Goal: Task Accomplishment & Management: Complete application form

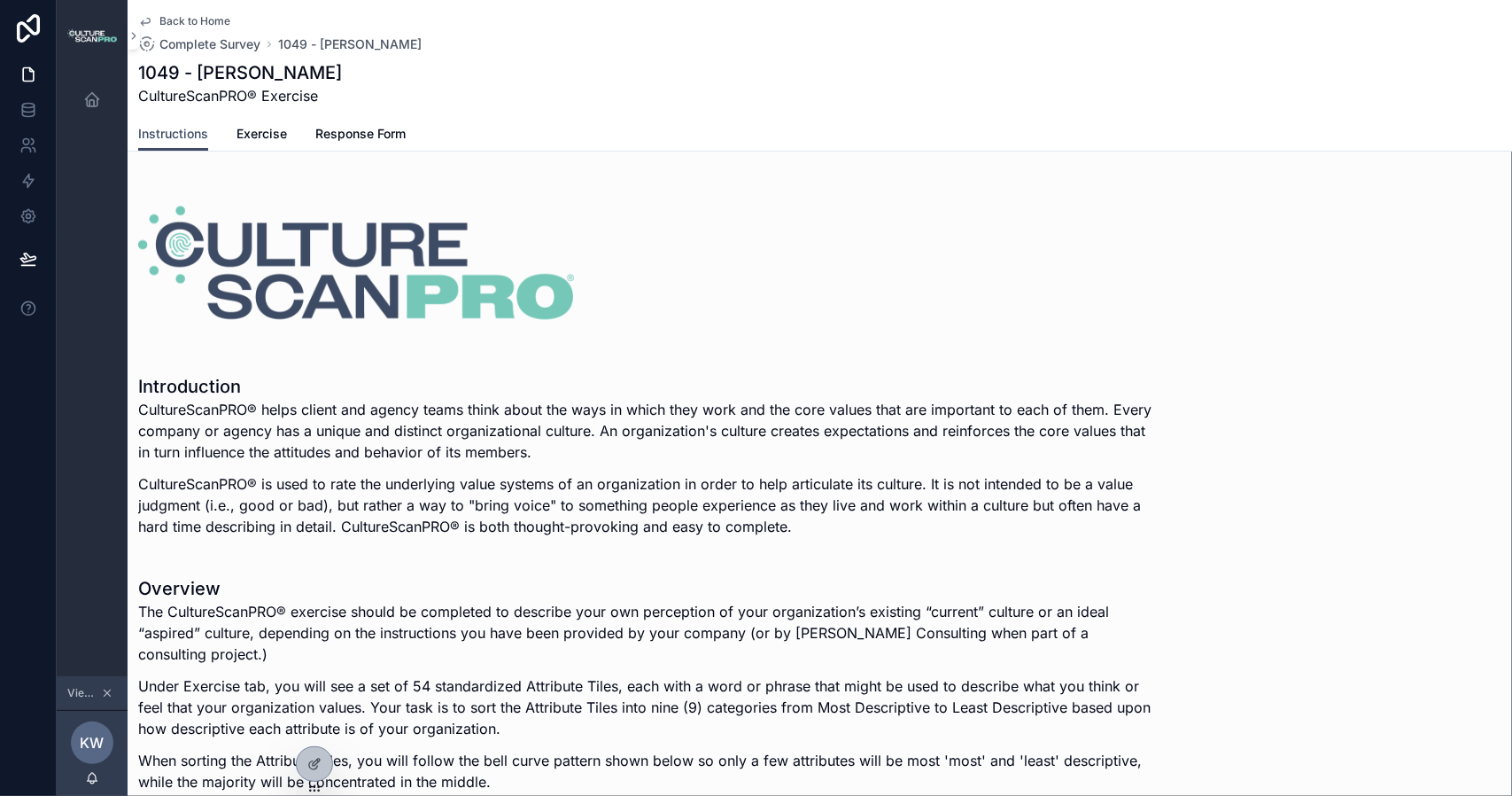
scroll to position [886, 0]
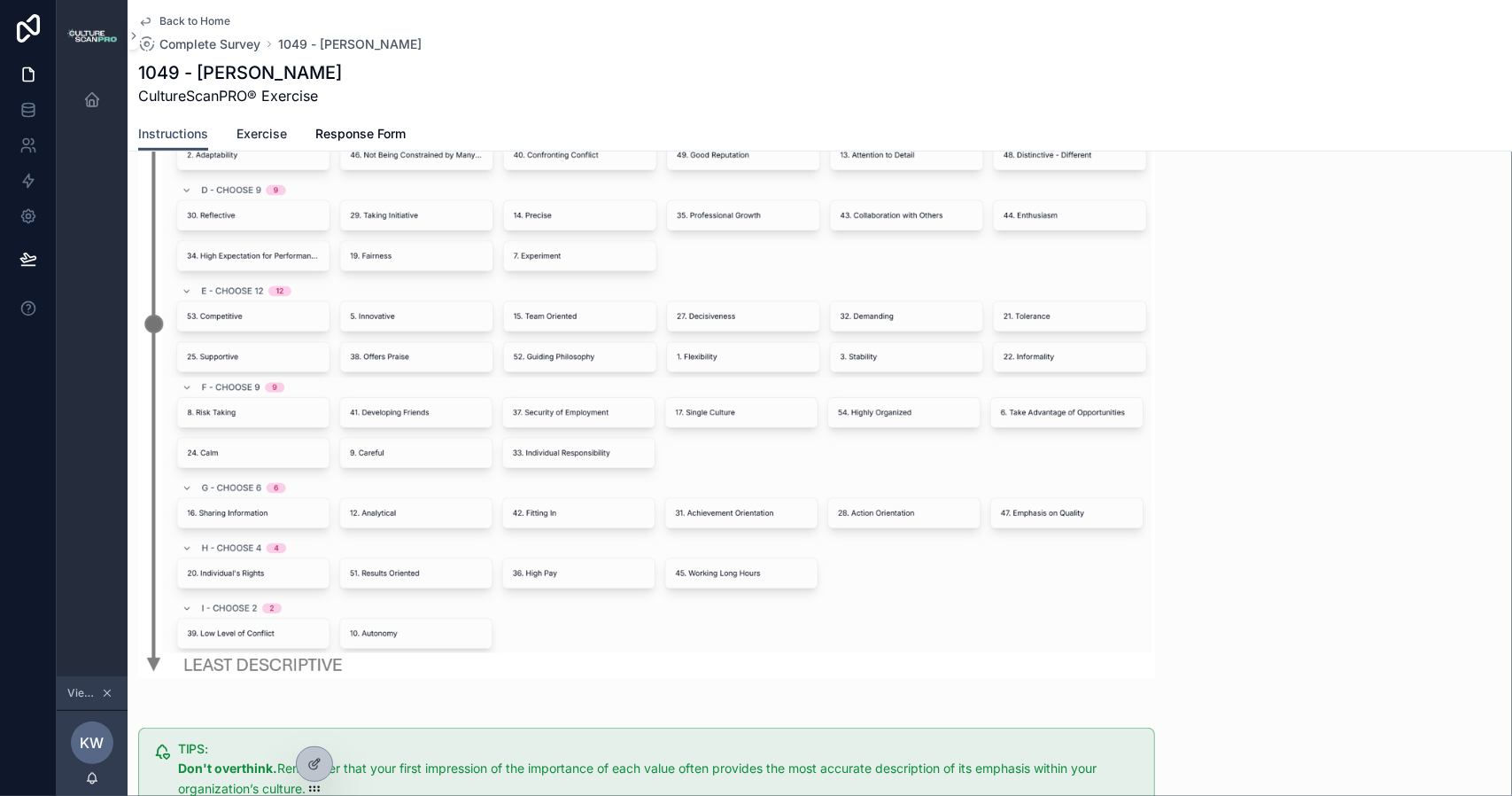
click at [266, 134] on span "Exercise" at bounding box center [261, 134] width 51 height 18
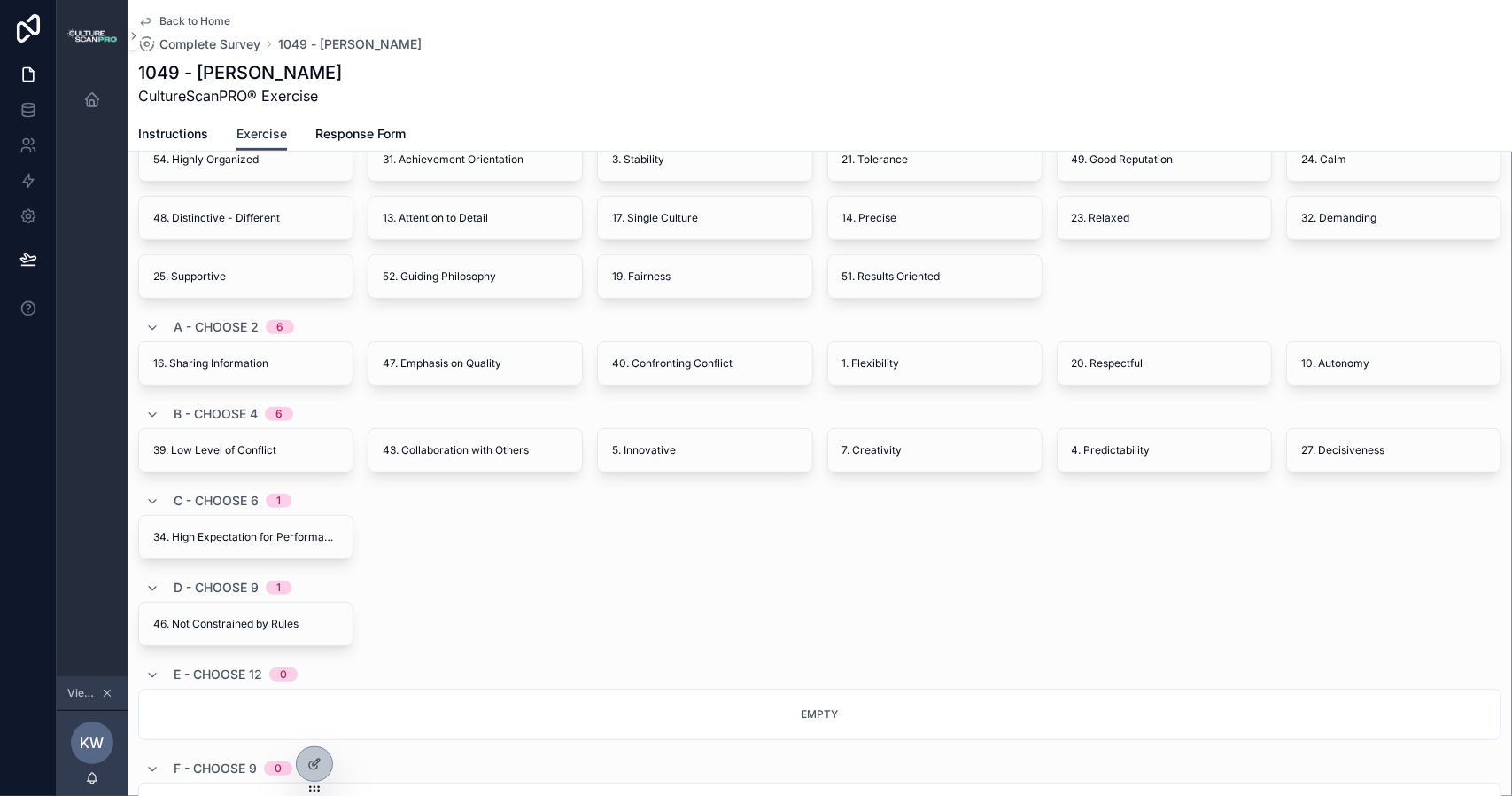
scroll to position [532, 0]
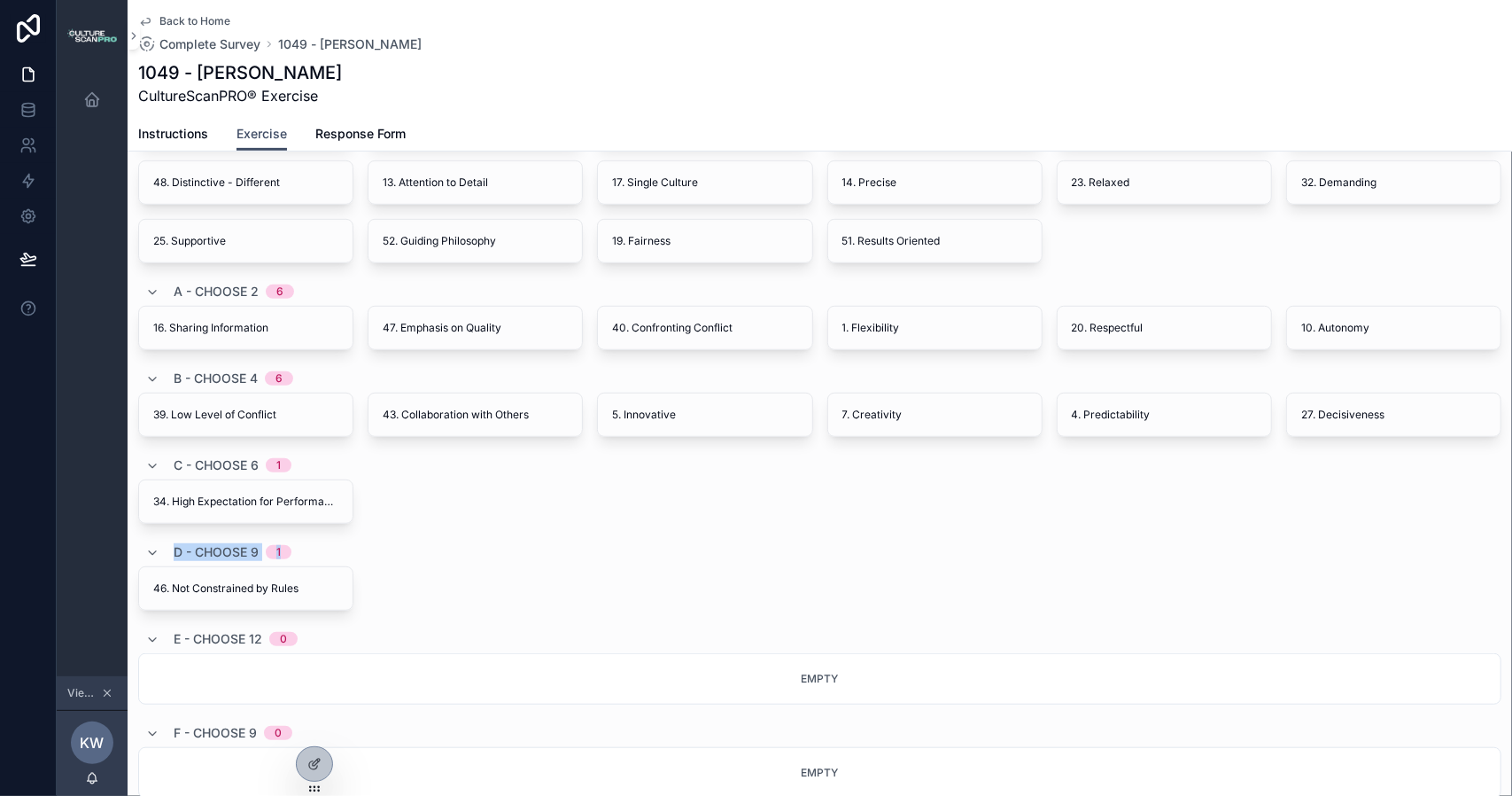
drag, startPoint x: 870, startPoint y: 593, endPoint x: 762, endPoint y: 525, distance: 127.6
click at [762, 525] on div "Tile Deck Area 40 53. Competitive 35. Professional Growth 11. Rule Oriented 45.…" at bounding box center [820, 488] width 1363 height 1297
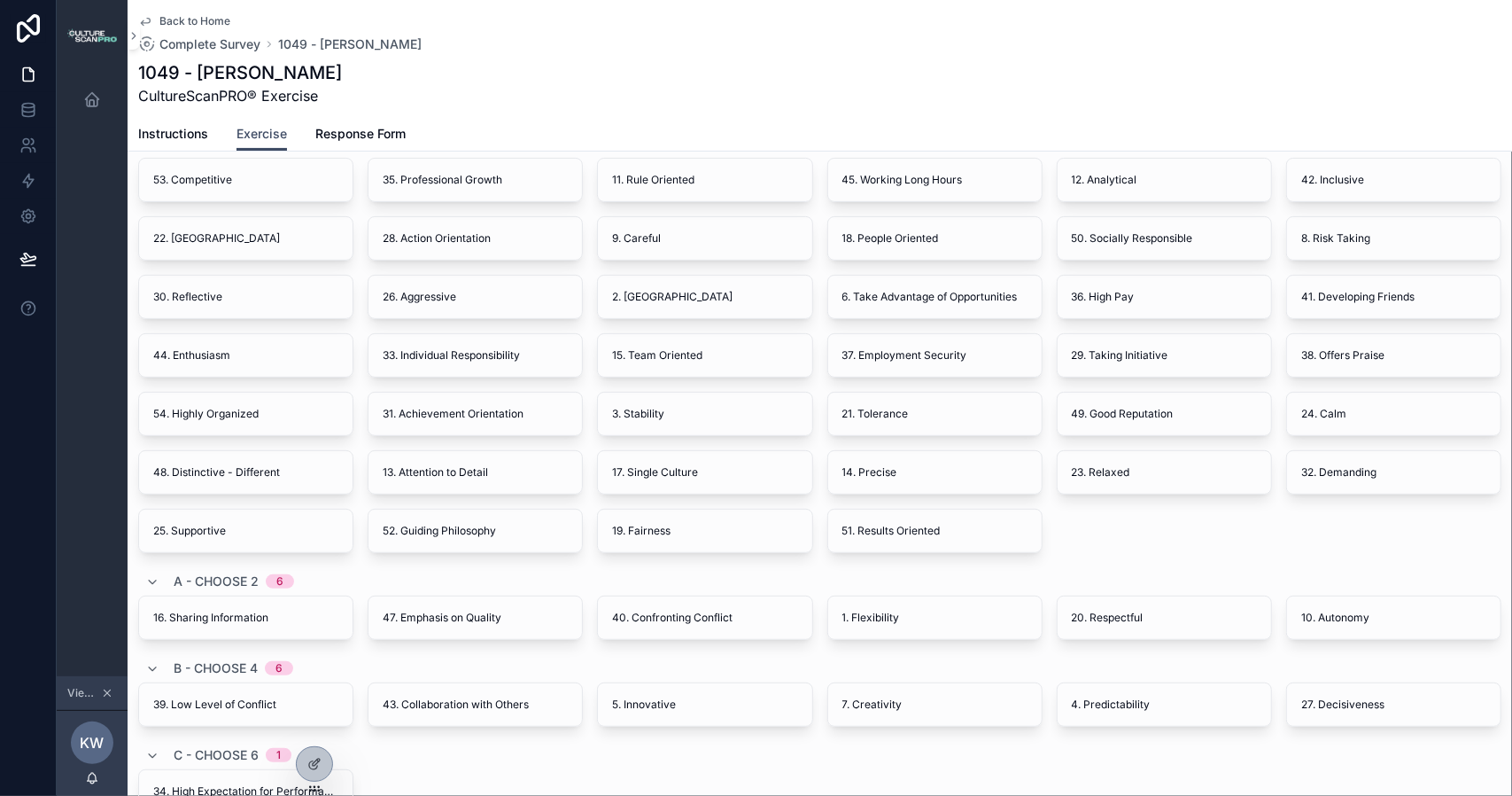
scroll to position [266, 0]
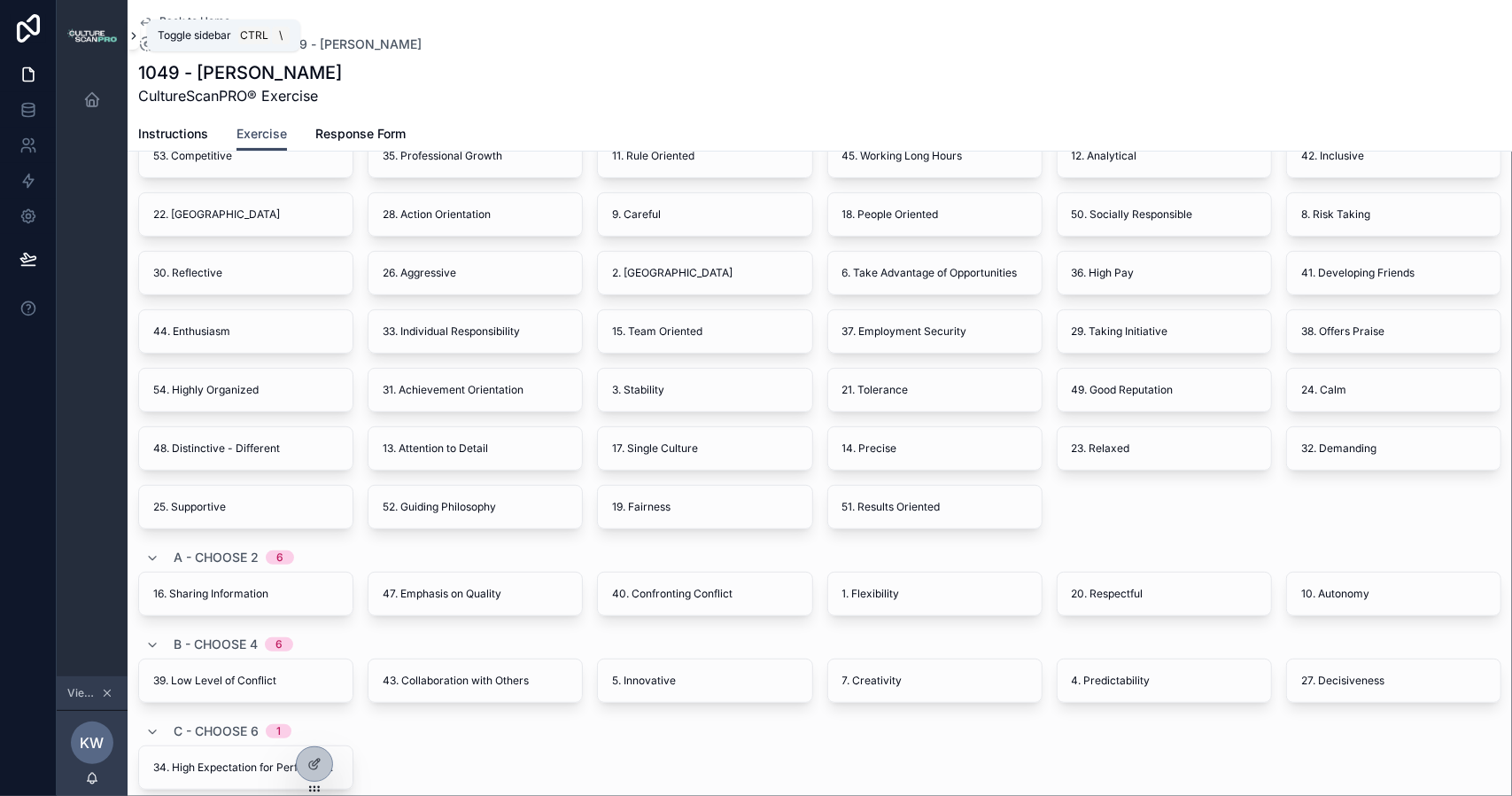
click at [135, 33] on icon "scrollable content" at bounding box center [133, 35] width 12 height 13
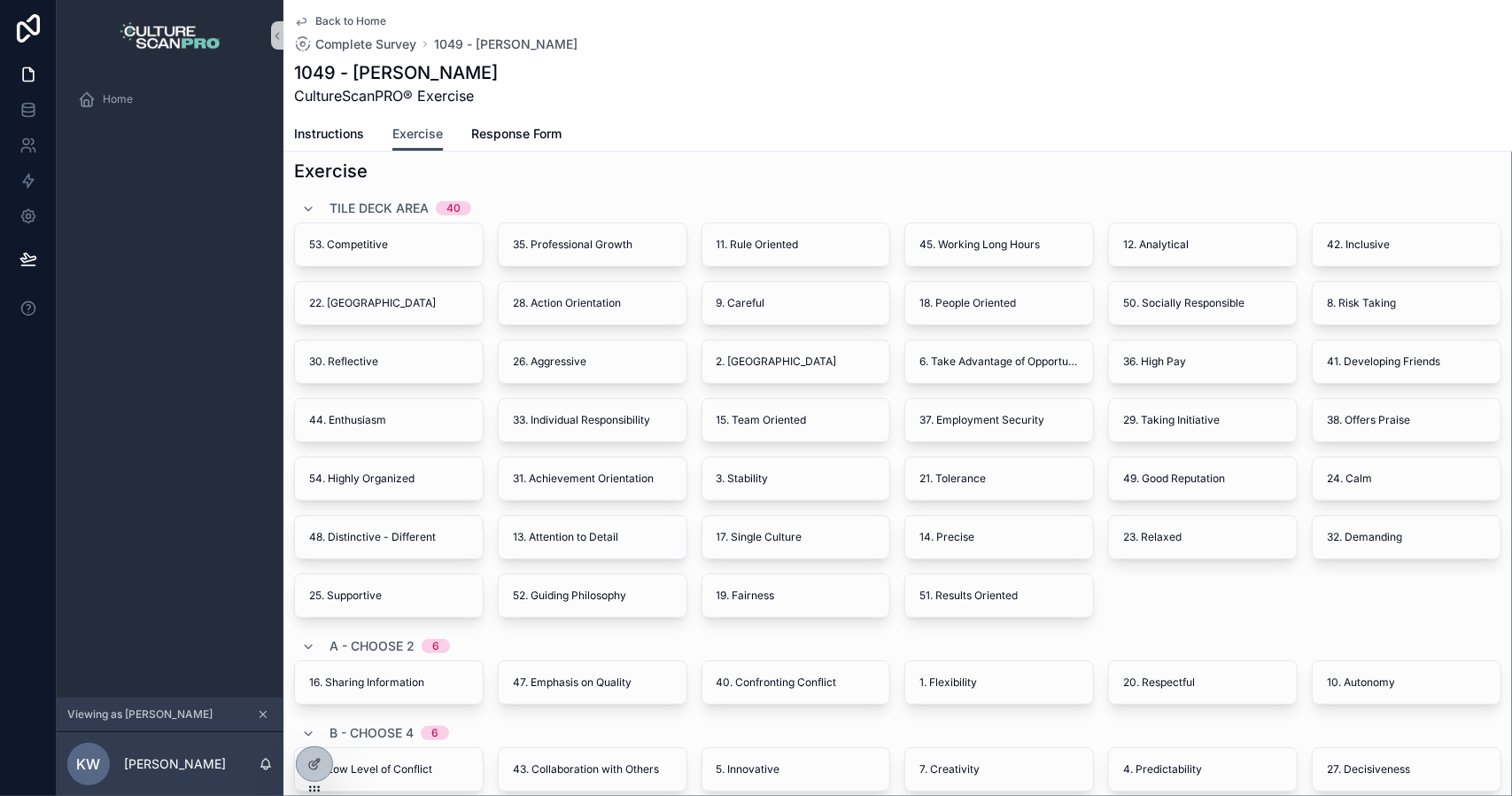
scroll to position [88, 0]
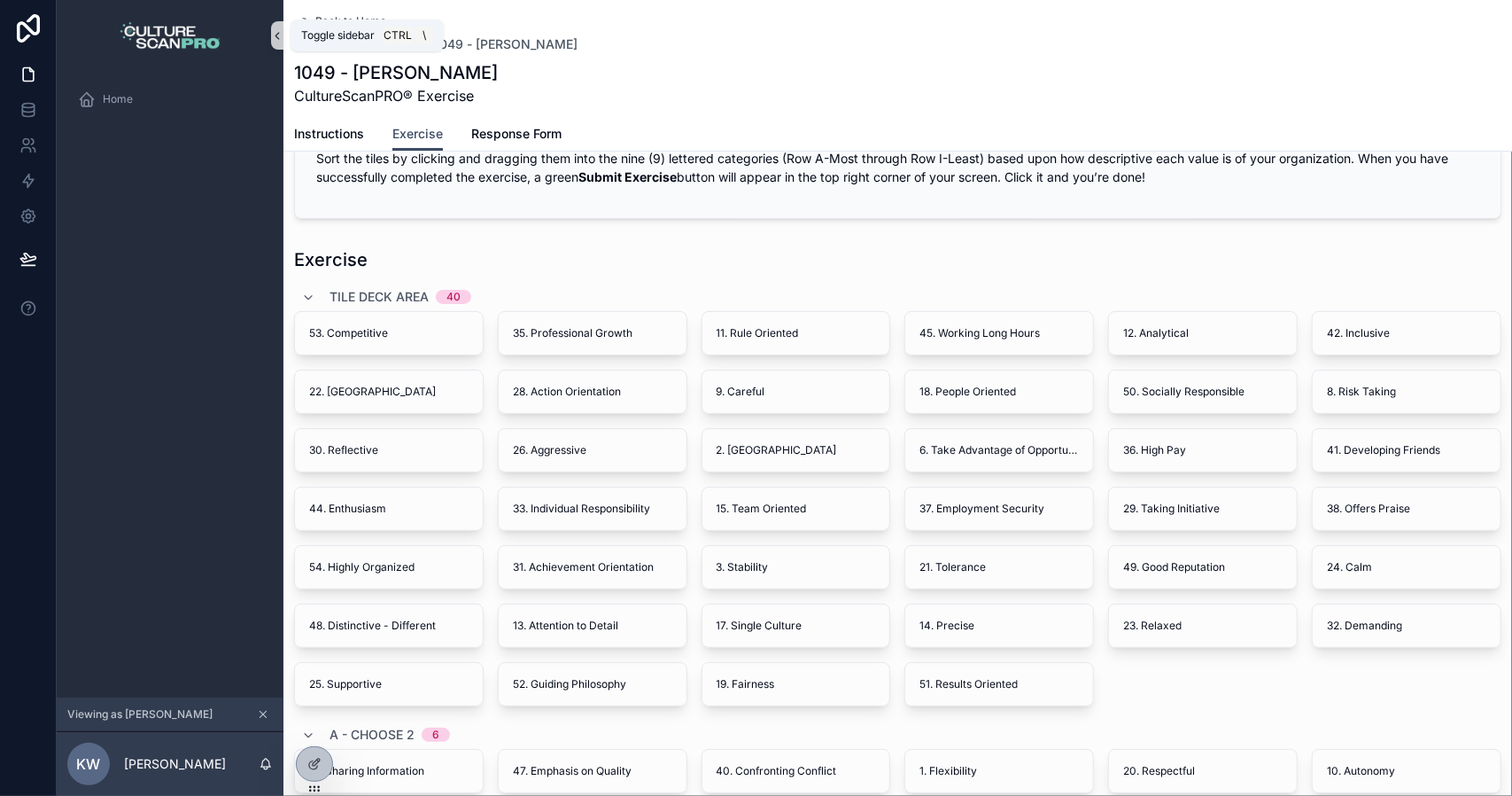
click at [275, 38] on icon "scrollable content" at bounding box center [277, 35] width 12 height 13
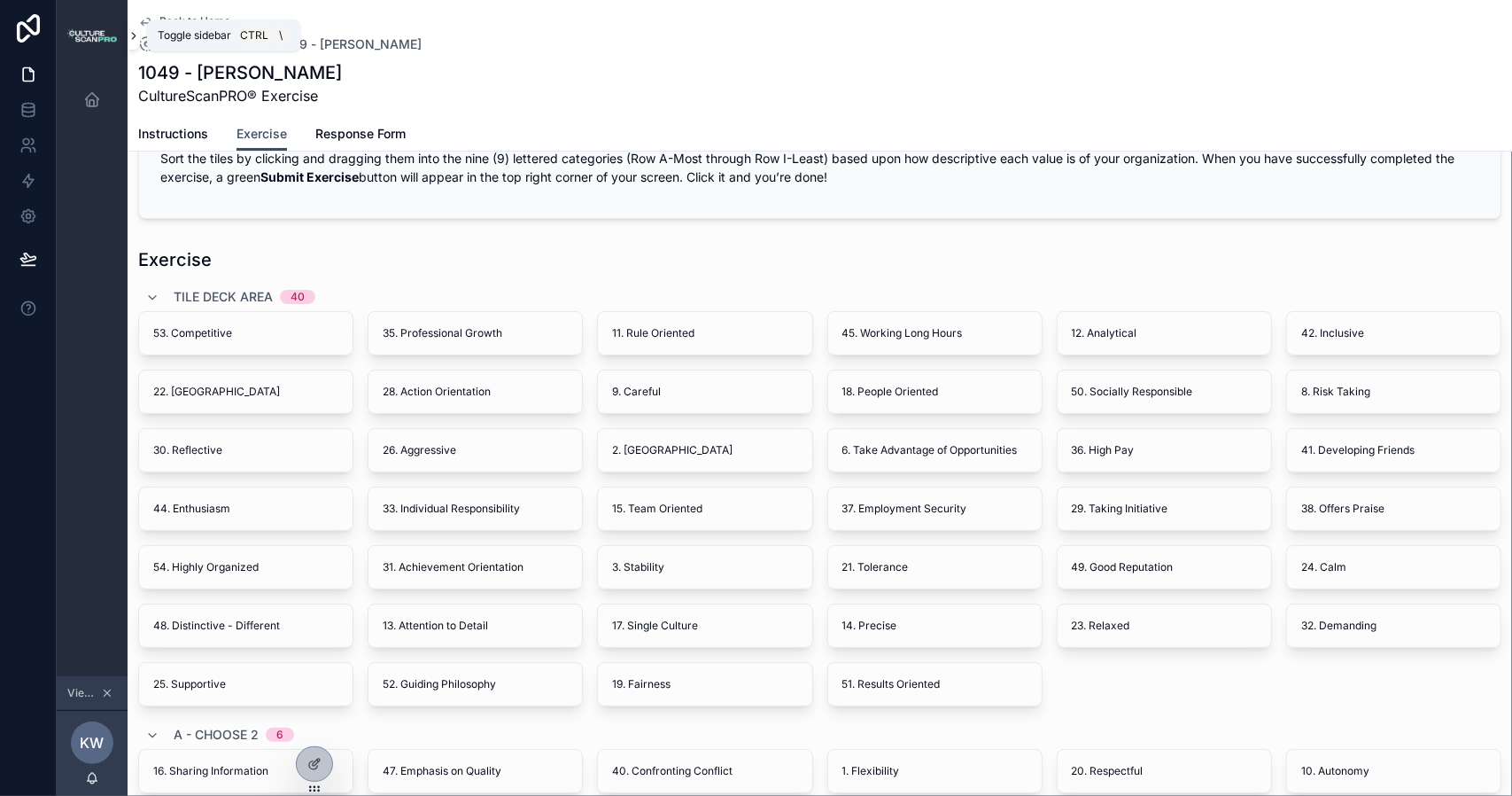
click at [133, 36] on icon "scrollable content" at bounding box center [133, 35] width 12 height 13
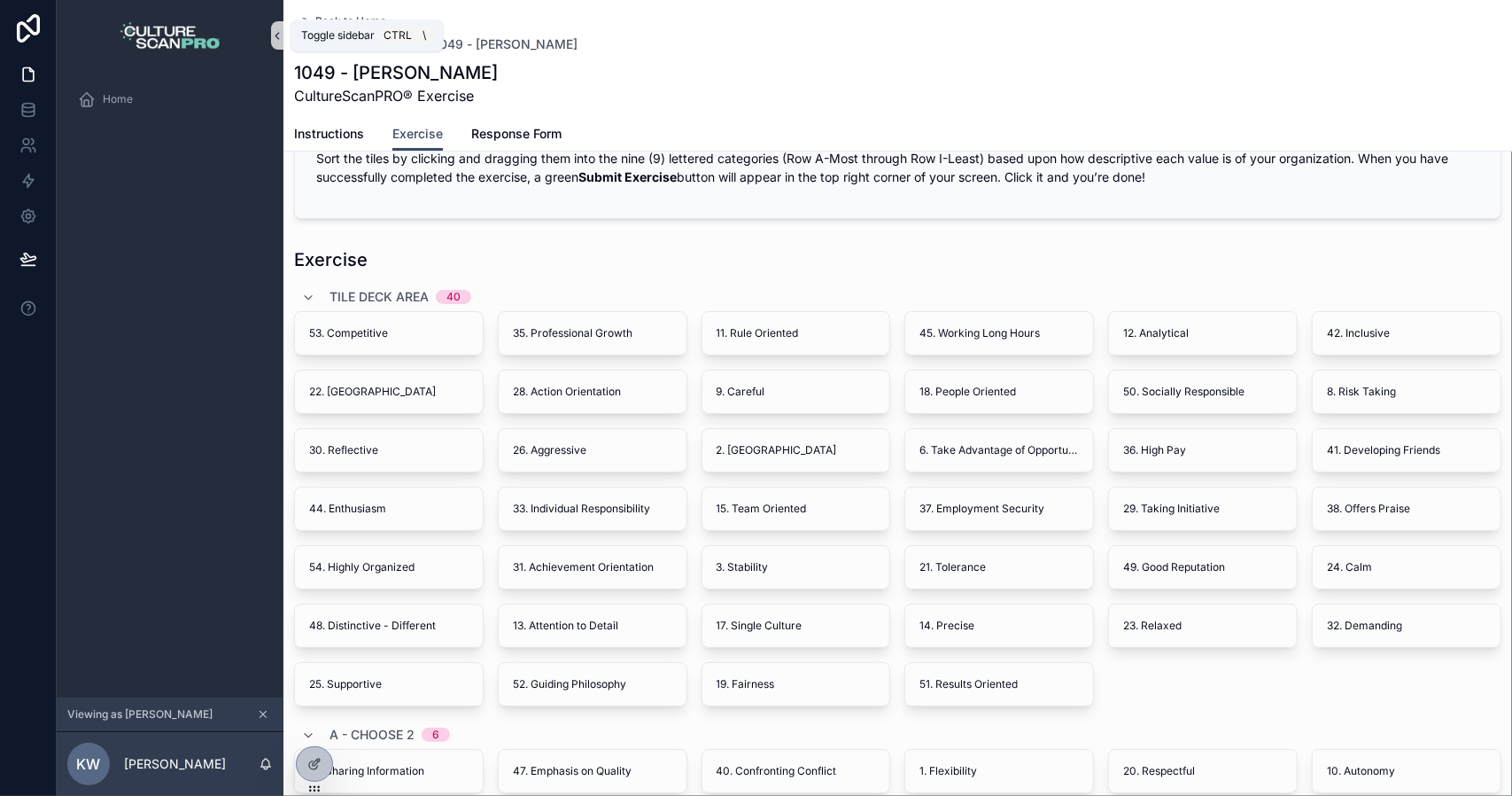
click at [277, 30] on icon "scrollable content" at bounding box center [277, 35] width 12 height 13
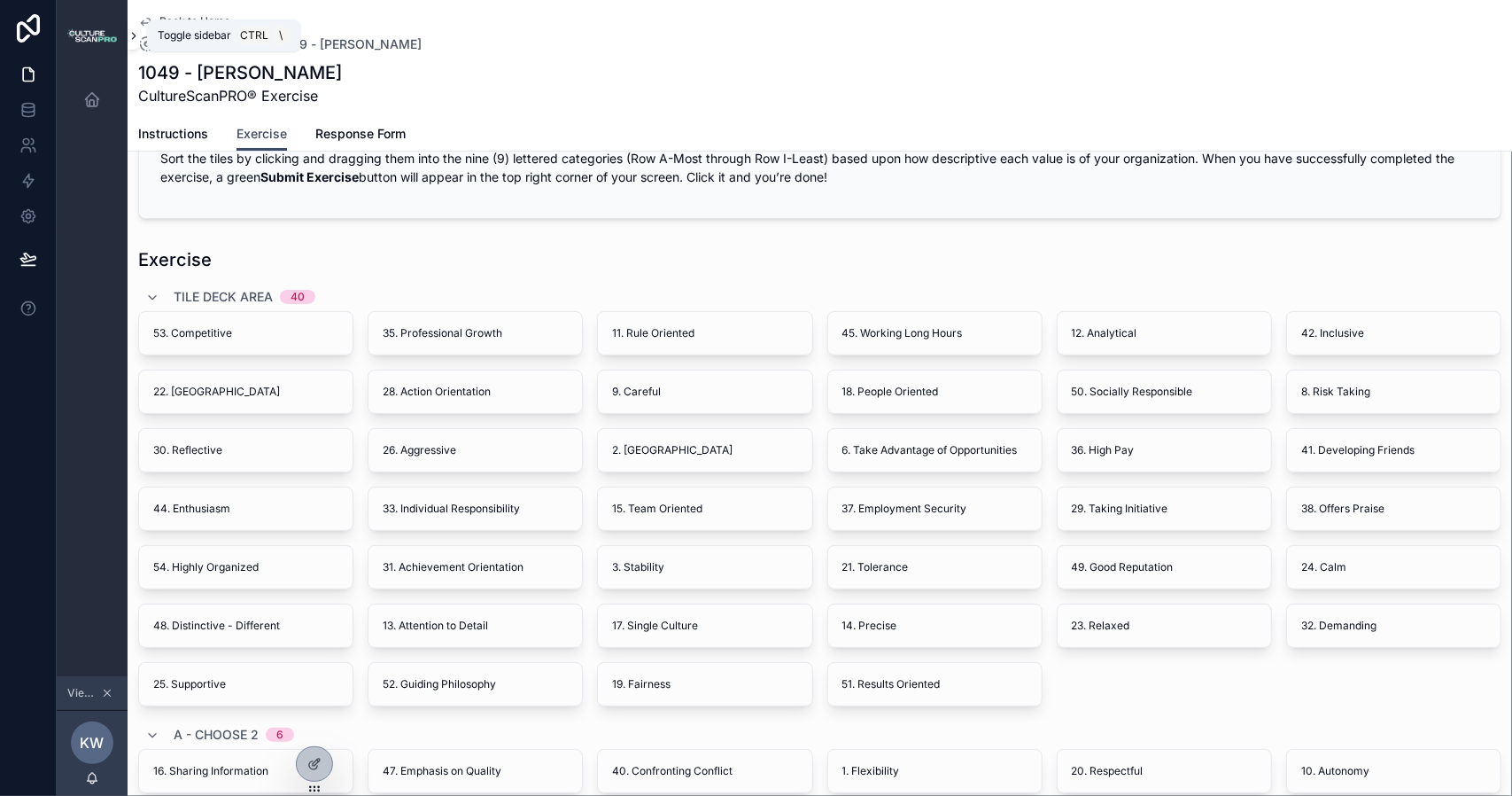
click at [132, 37] on icon "scrollable content" at bounding box center [133, 35] width 12 height 13
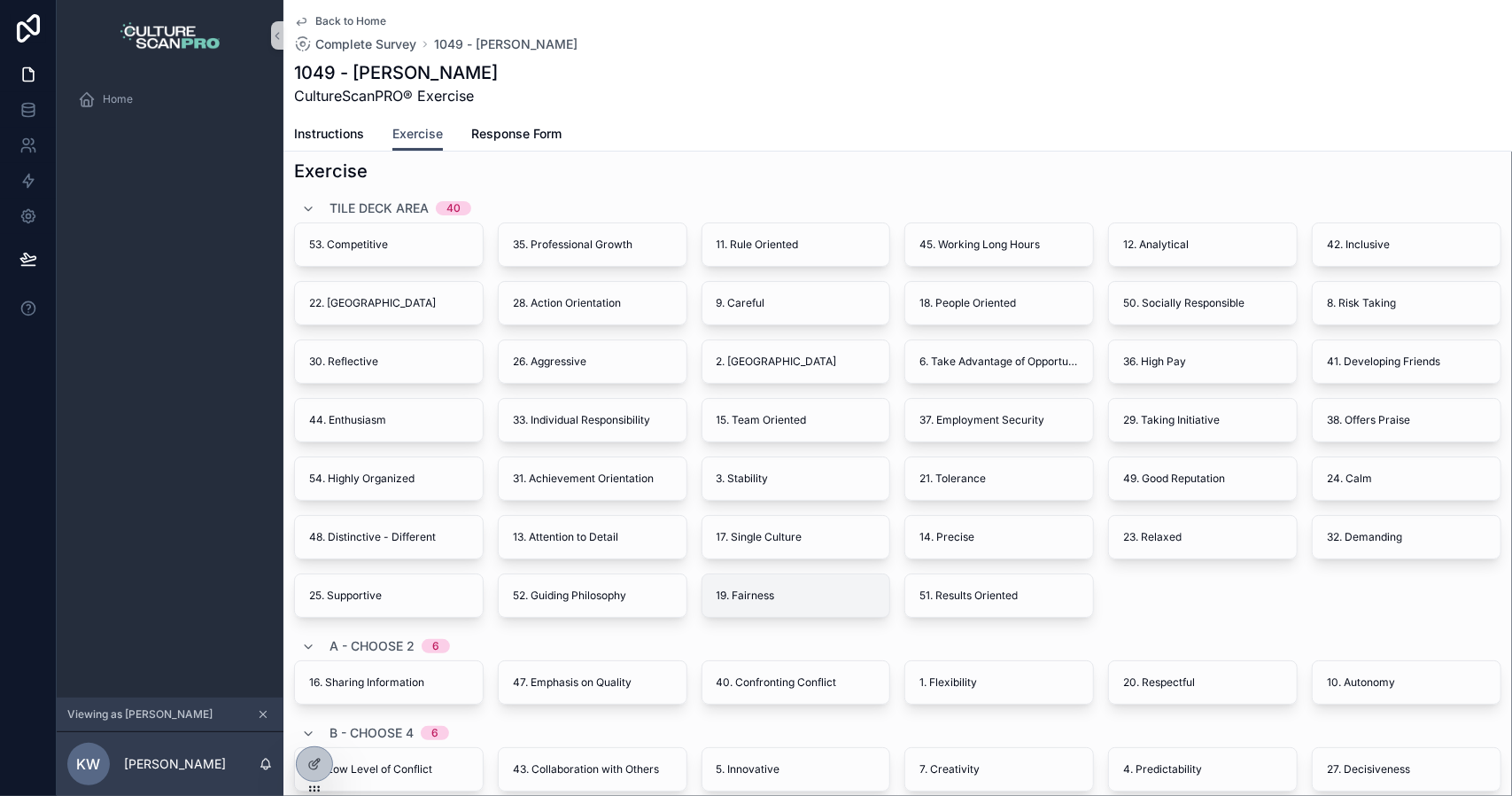
scroll to position [0, 0]
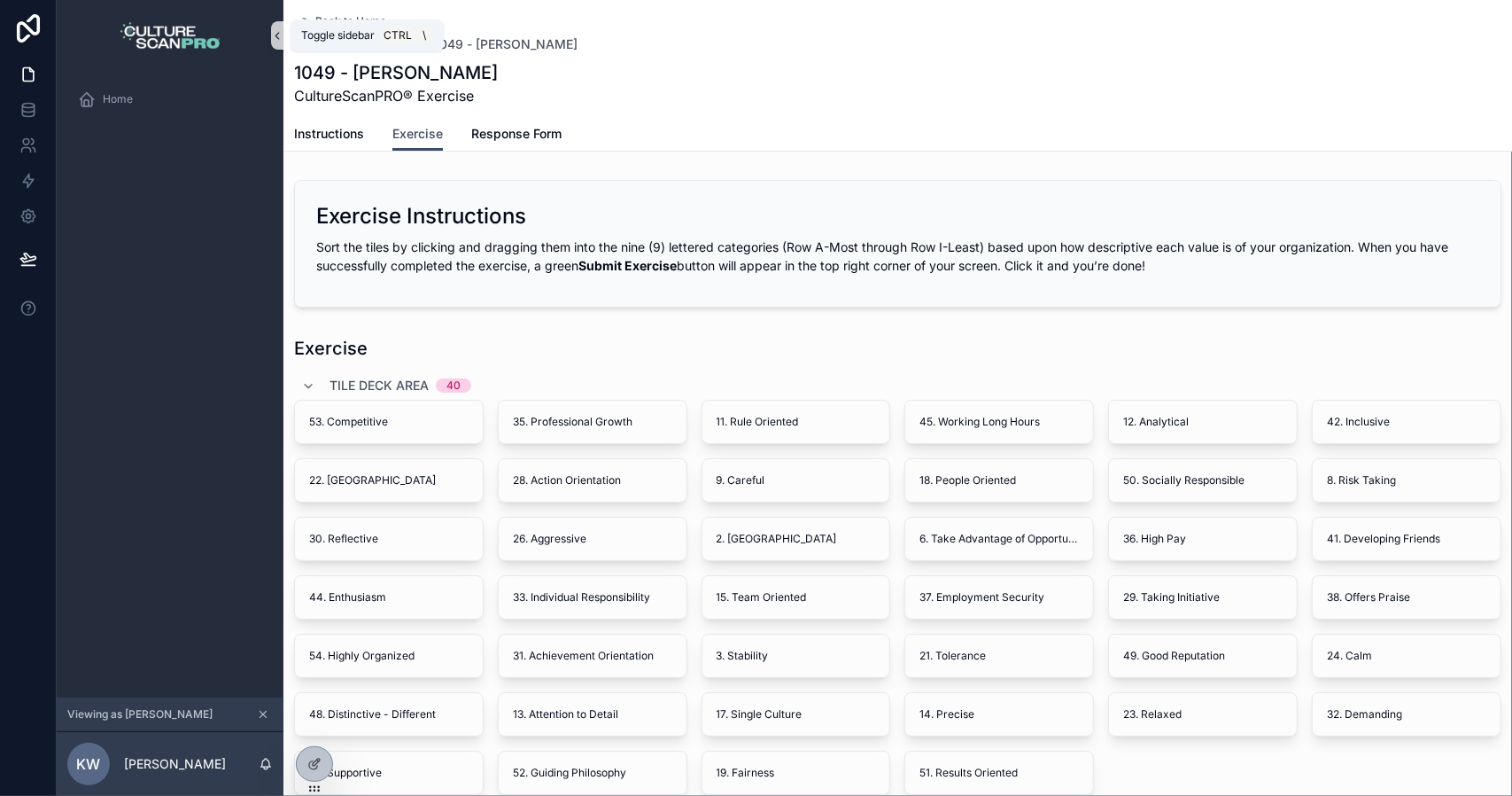
click at [274, 37] on icon "scrollable content" at bounding box center [277, 35] width 12 height 13
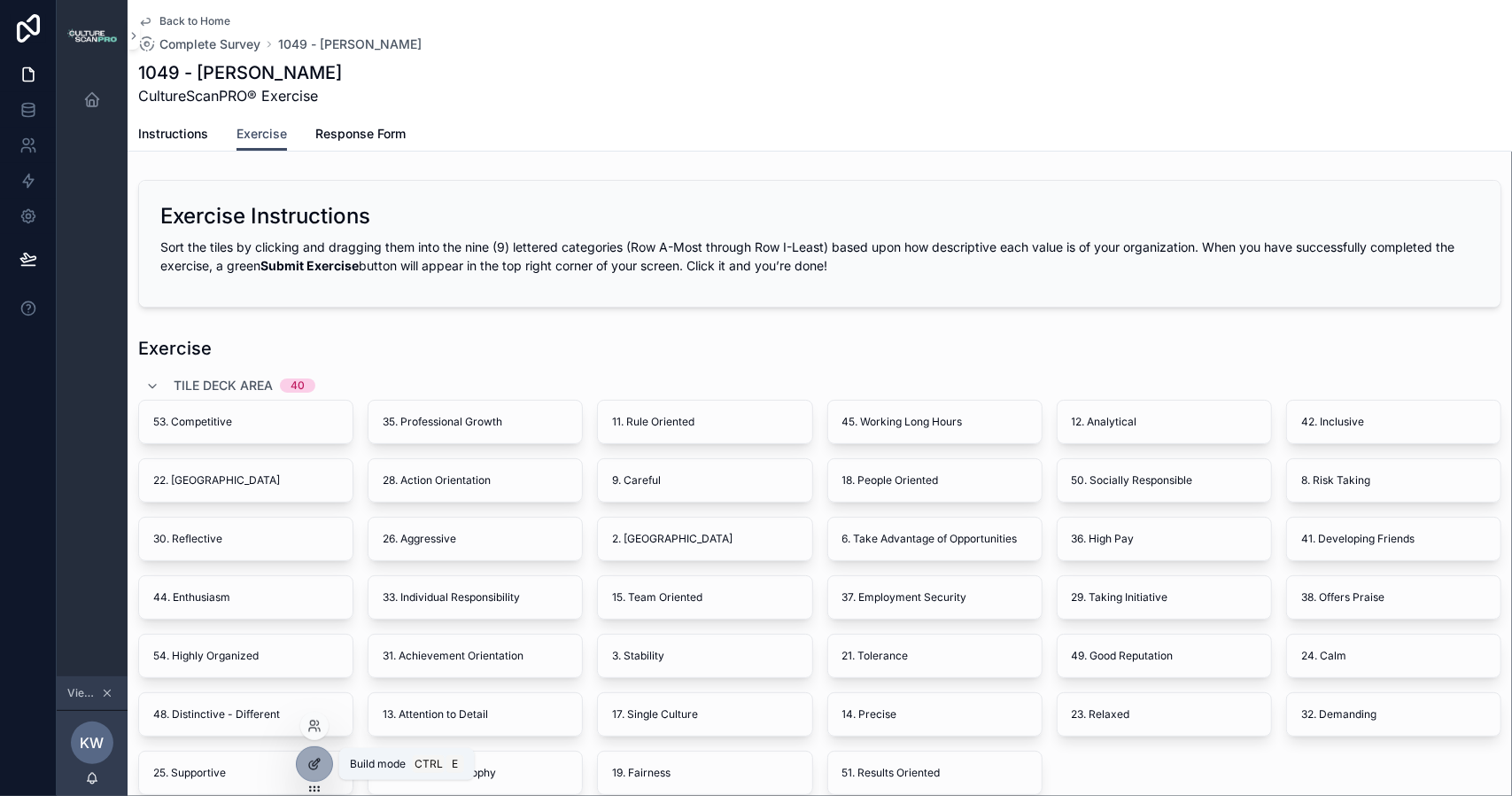
click at [309, 764] on icon at bounding box center [313, 765] width 8 height 8
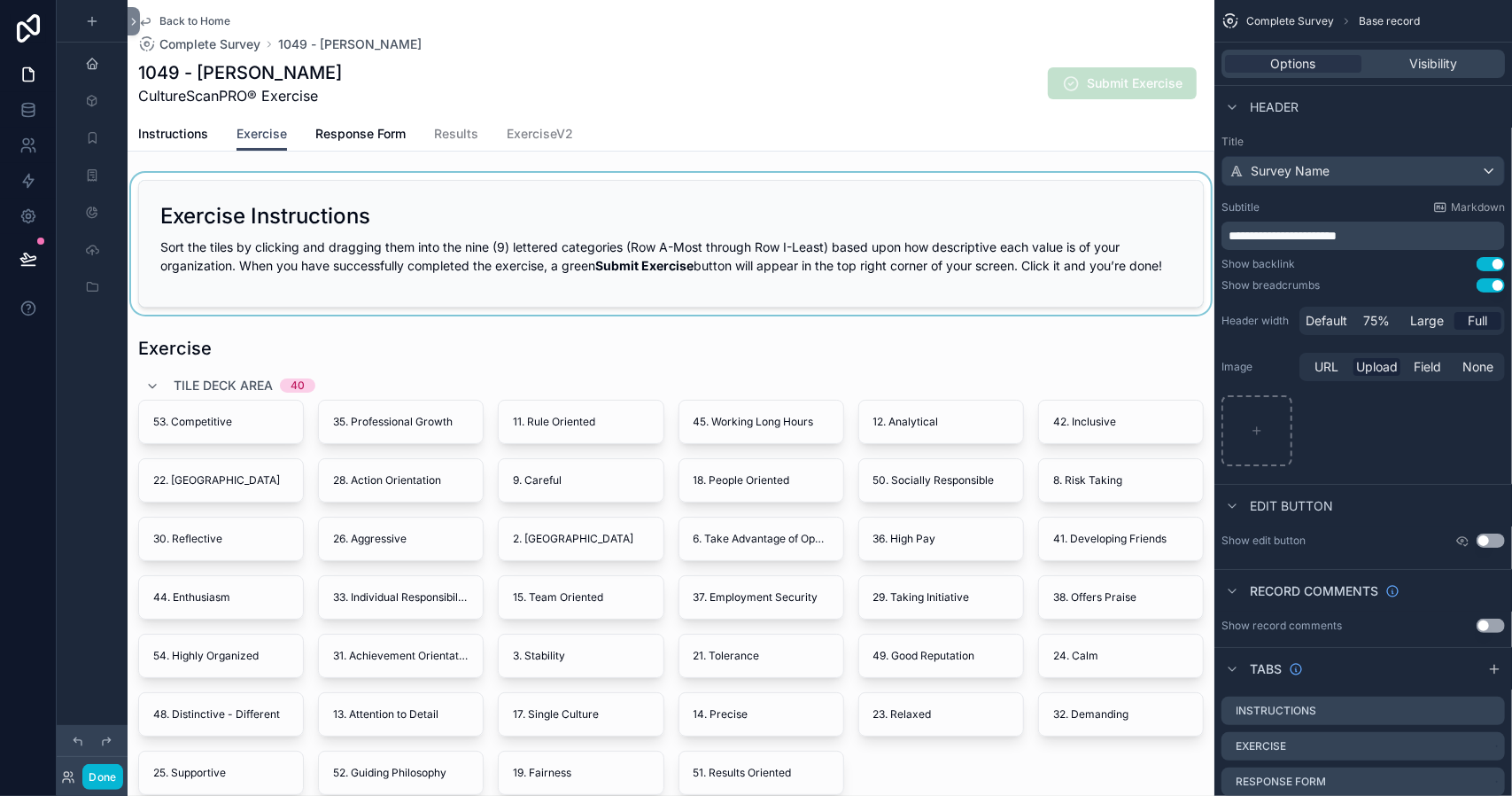
click at [776, 296] on div "scrollable content" at bounding box center [671, 243] width 1087 height 142
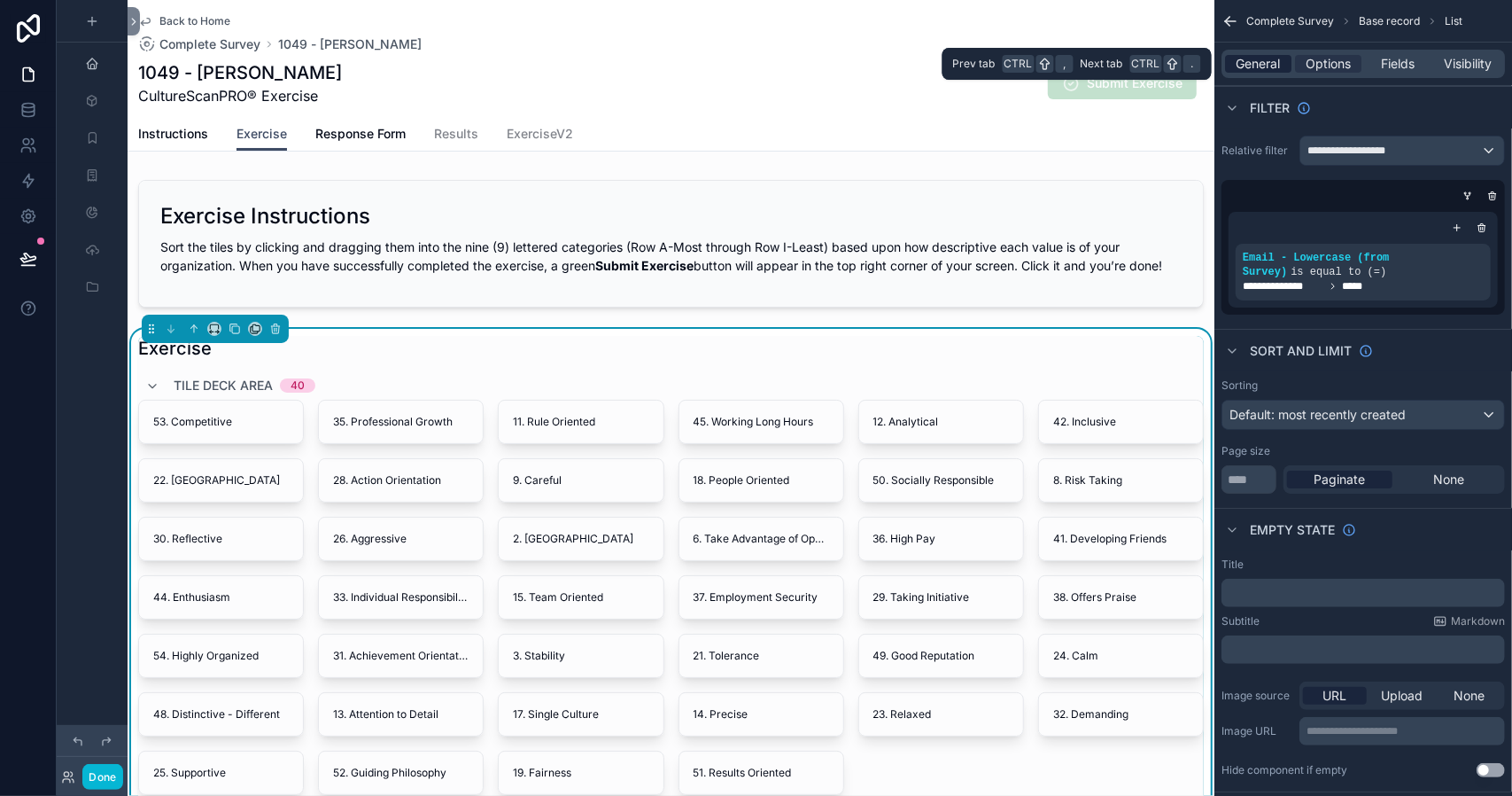
click at [1262, 65] on span "General" at bounding box center [1259, 64] width 45 height 18
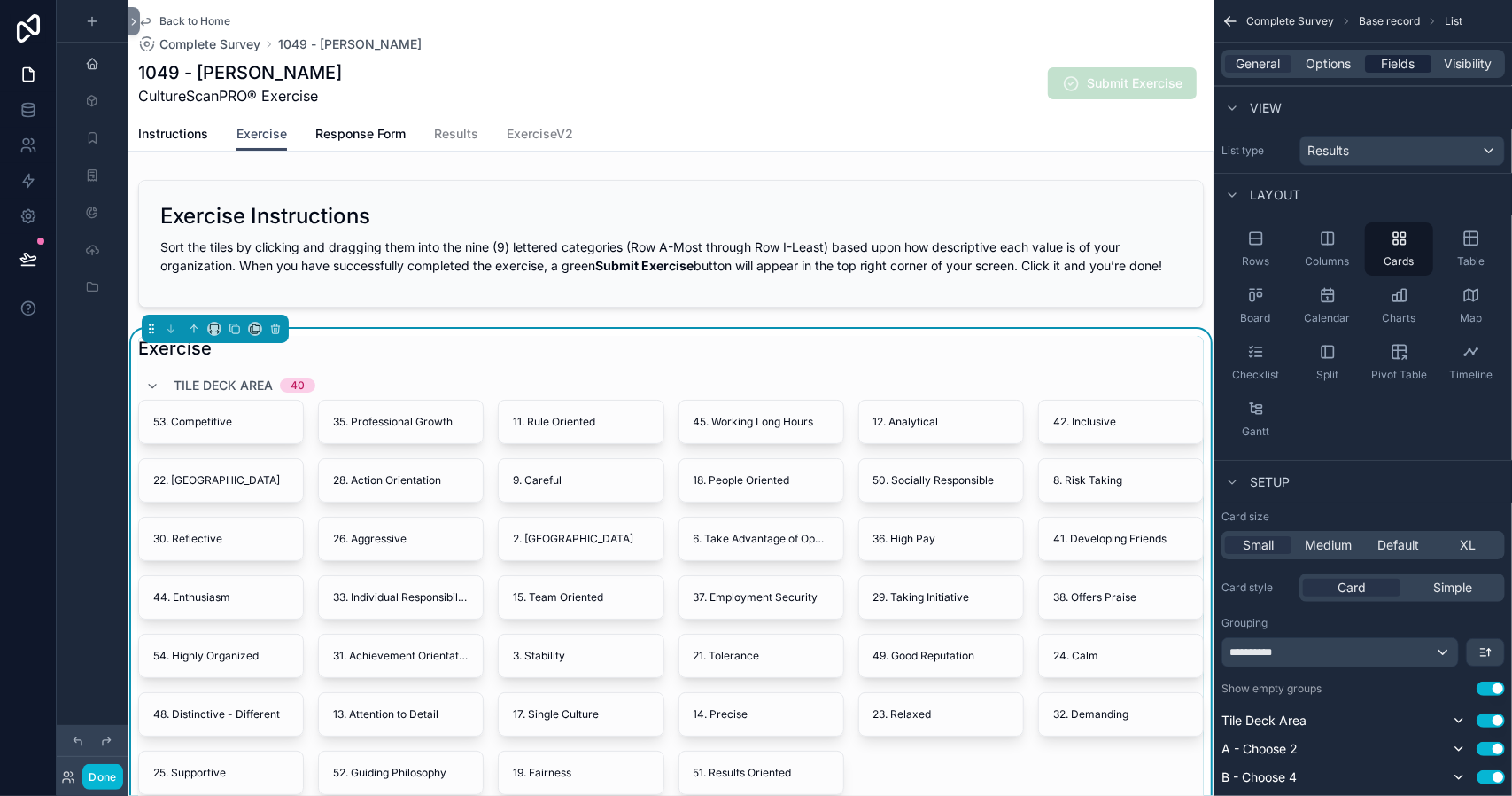
click at [1398, 69] on span "Fields" at bounding box center [1399, 64] width 34 height 18
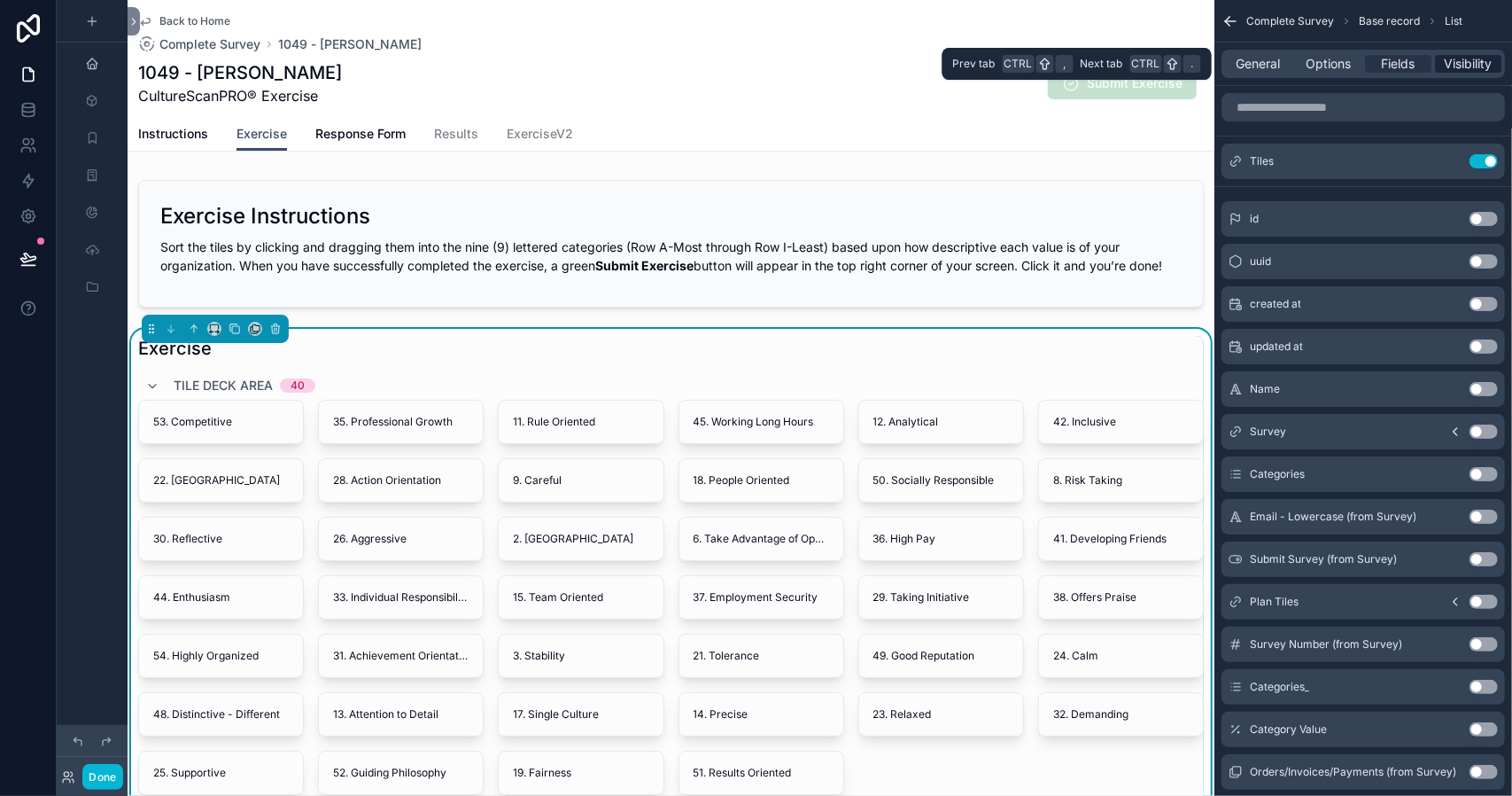
click at [1455, 61] on span "Visibility" at bounding box center [1469, 64] width 48 height 18
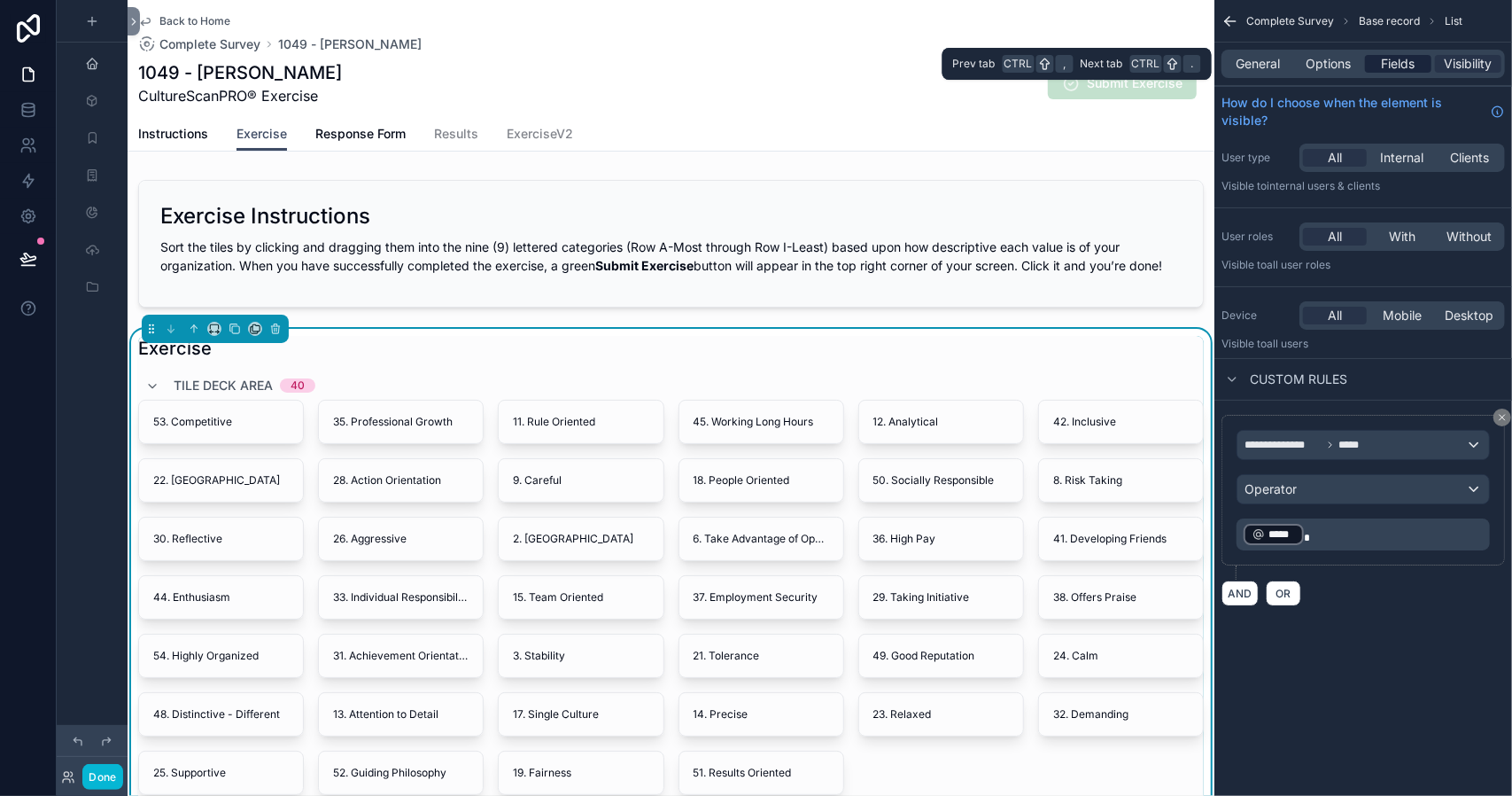
click at [1409, 65] on span "Fields" at bounding box center [1399, 64] width 34 height 18
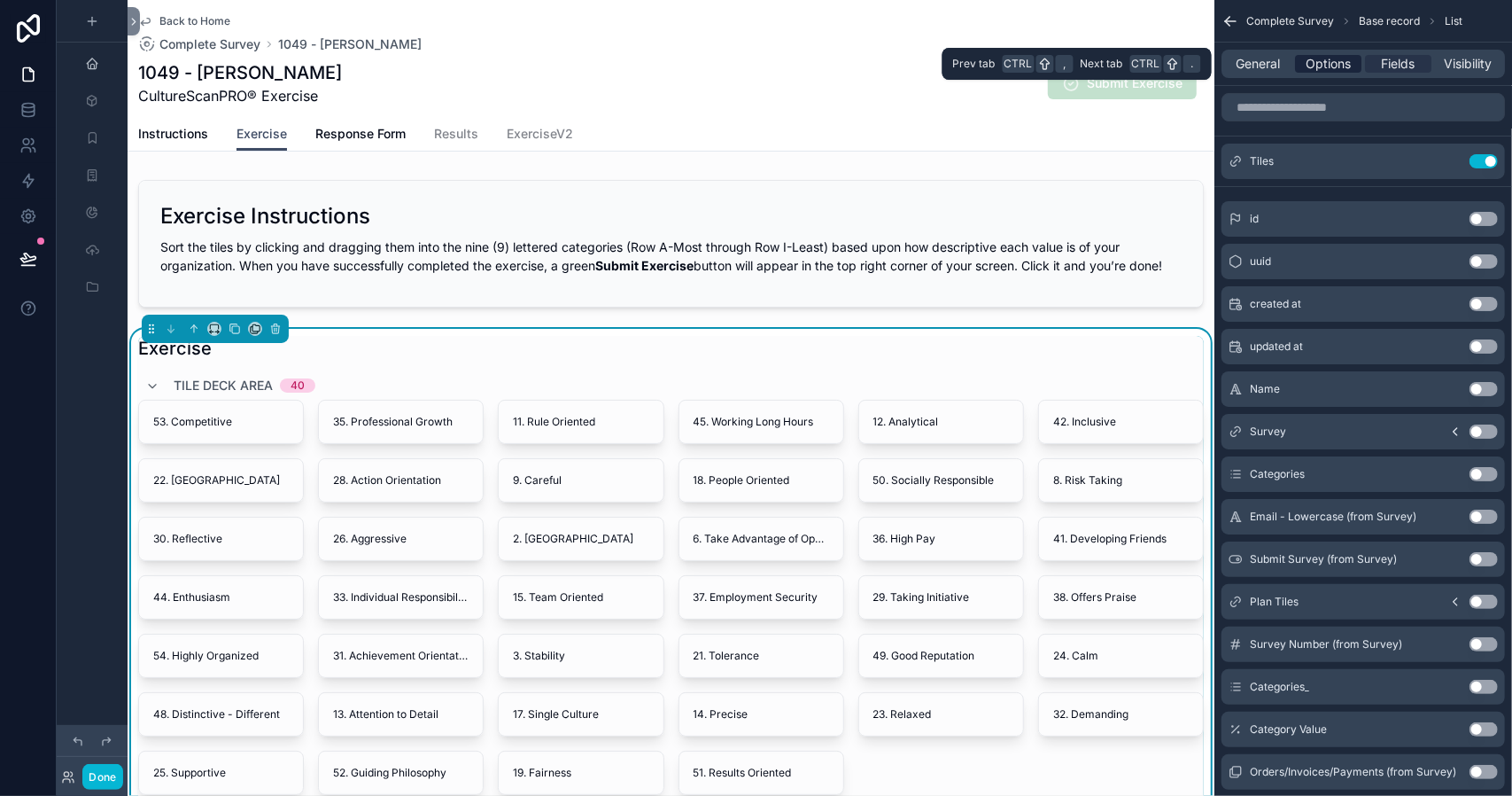
click at [1336, 65] on span "Options" at bounding box center [1328, 64] width 45 height 18
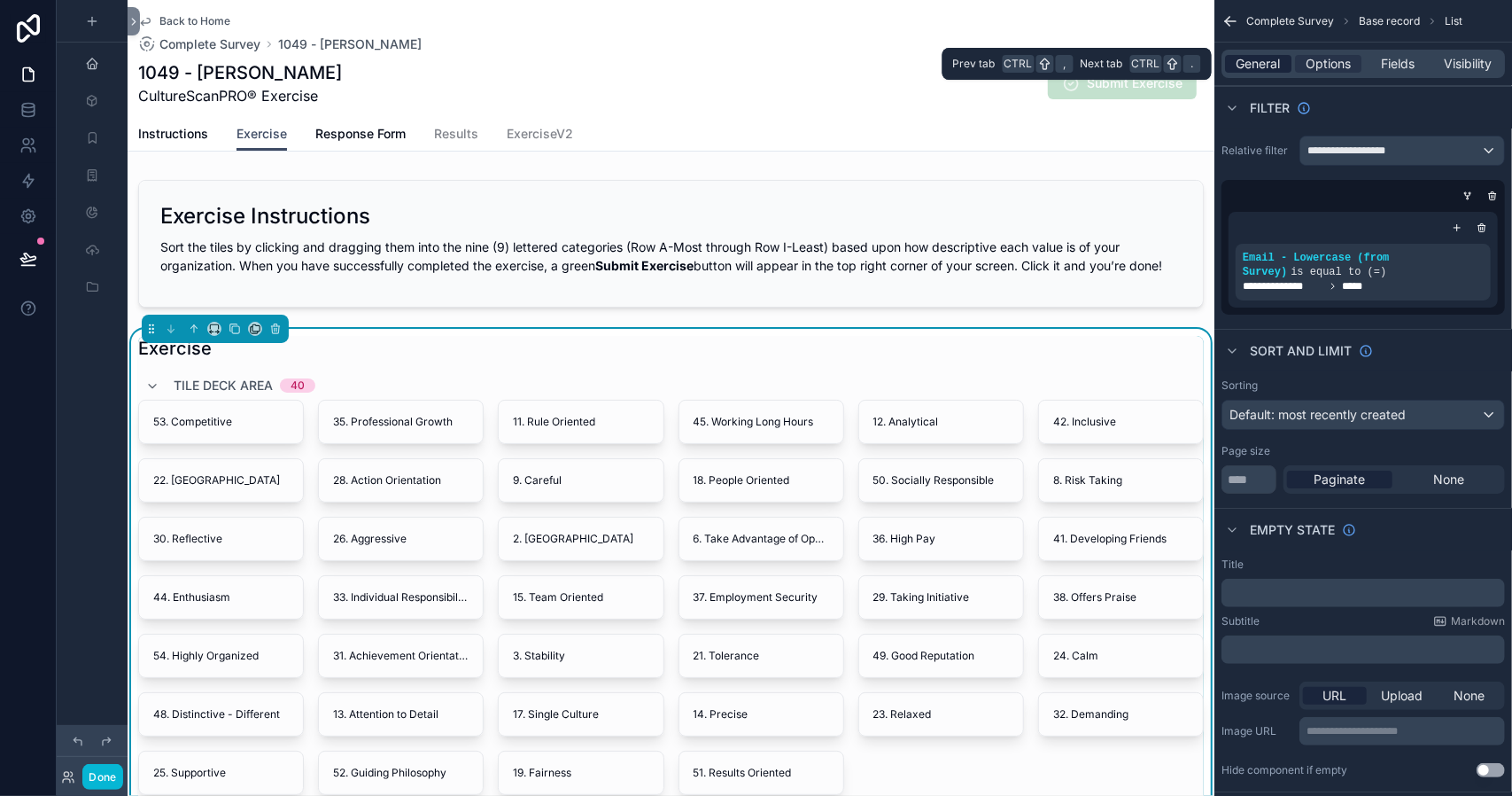
click at [1265, 65] on span "General" at bounding box center [1259, 64] width 45 height 18
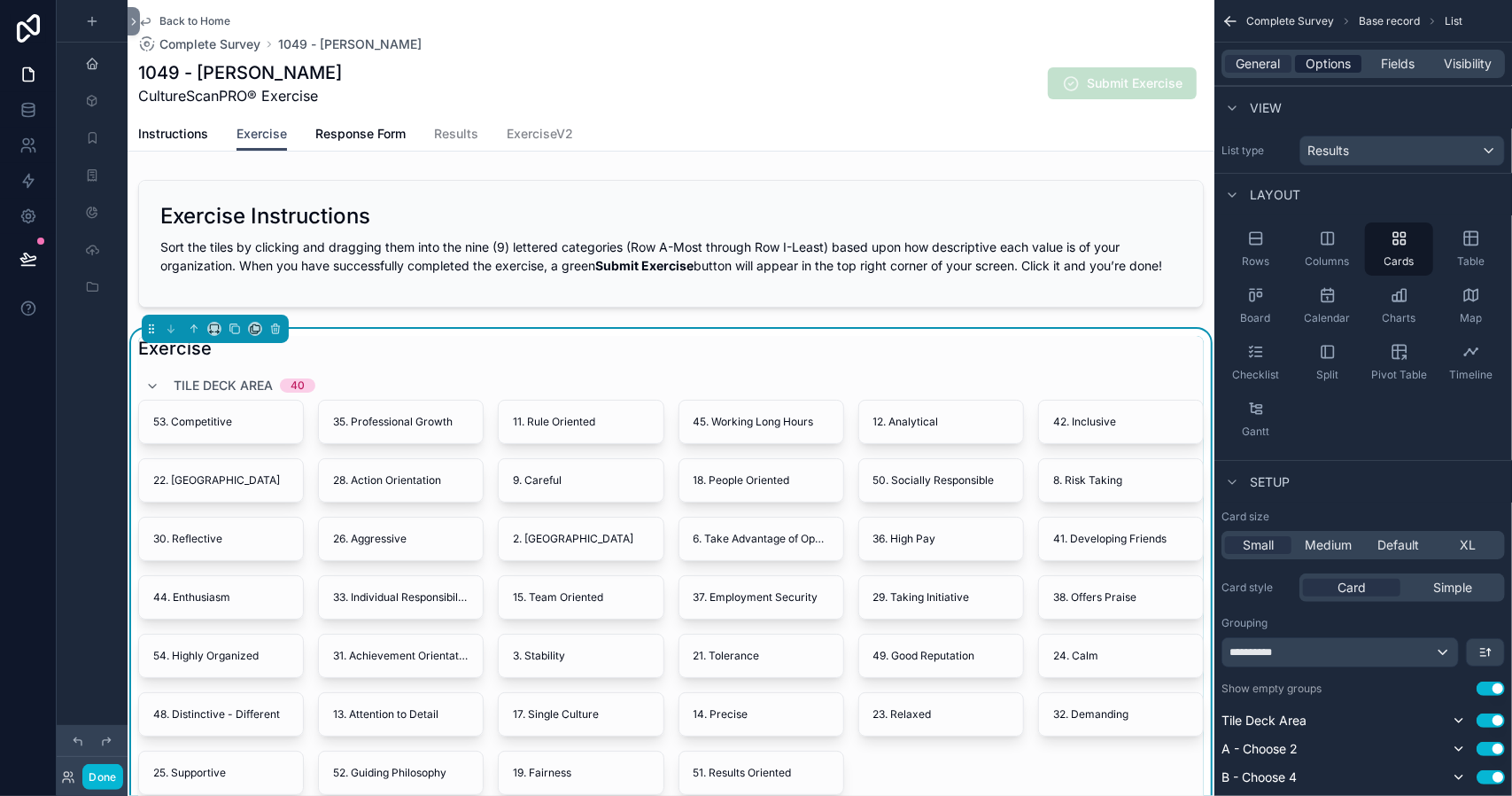
click at [1327, 63] on span "Options" at bounding box center [1328, 64] width 45 height 18
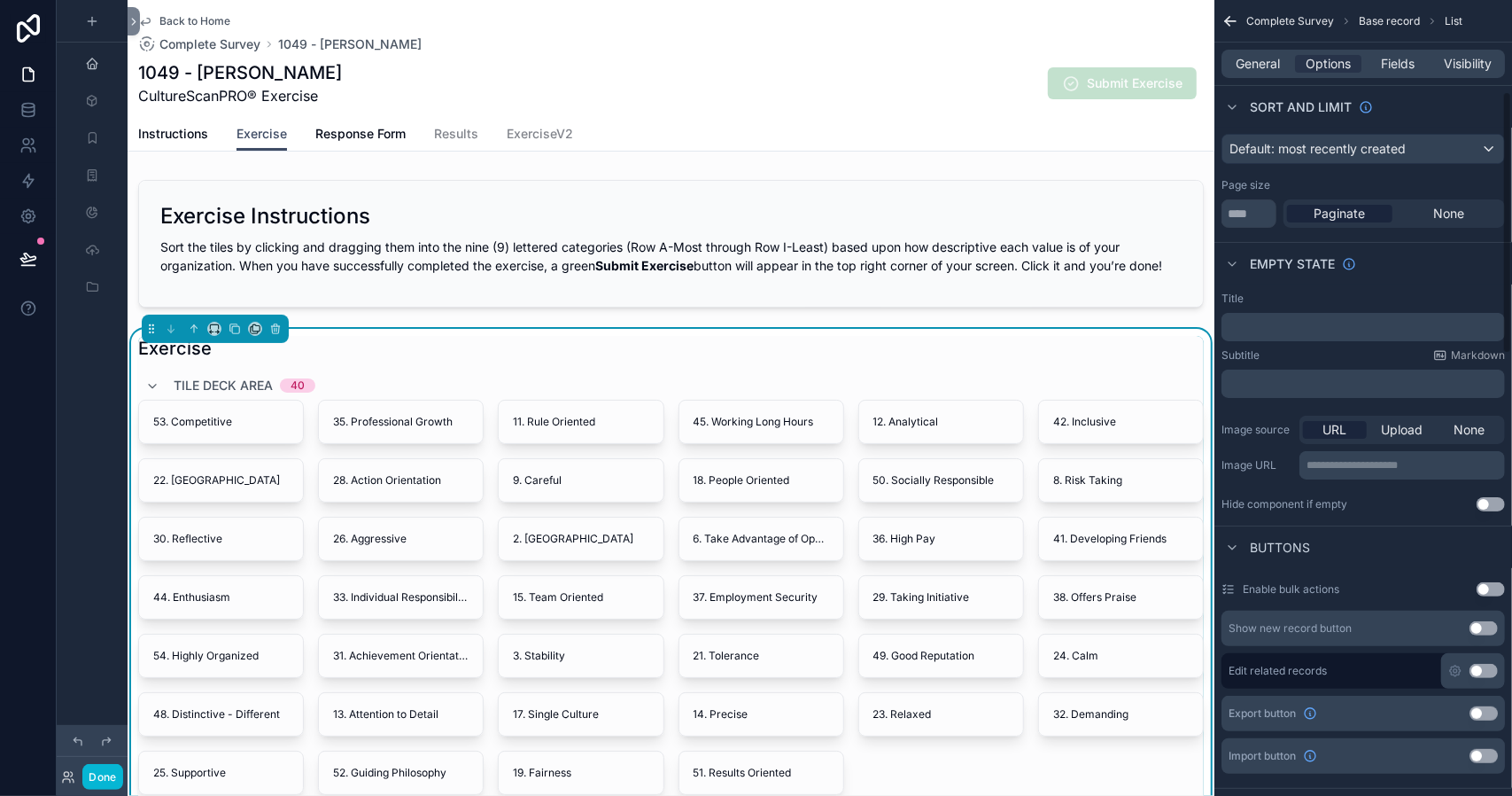
scroll to position [355, 0]
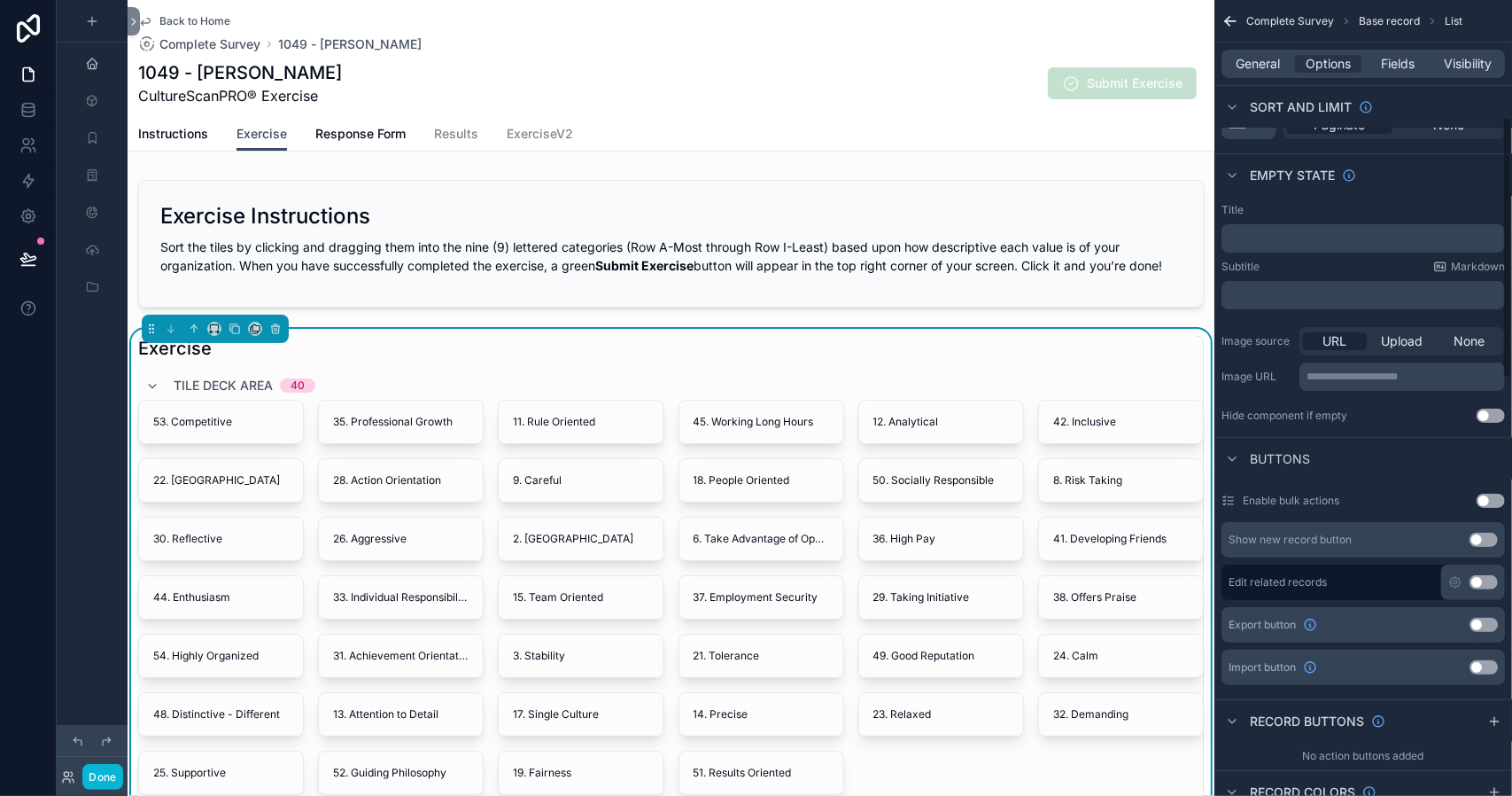
click at [212, 335] on icon "scrollable content" at bounding box center [215, 329] width 12 height 12
click at [262, 561] on div "Large" at bounding box center [252, 566] width 61 height 21
click at [217, 335] on icon "scrollable content" at bounding box center [215, 329] width 12 height 12
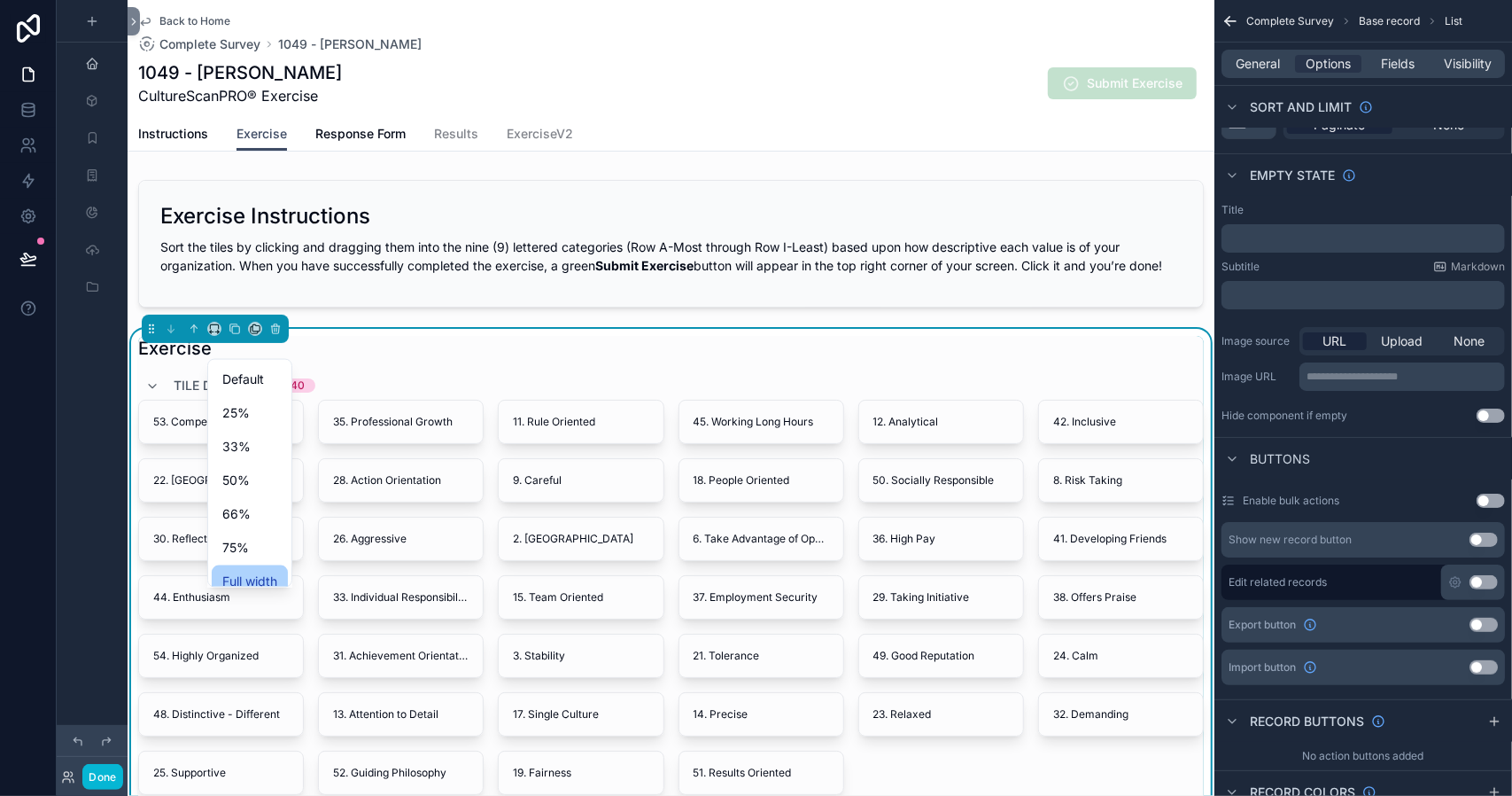
click at [248, 573] on span "Full width" at bounding box center [249, 580] width 55 height 21
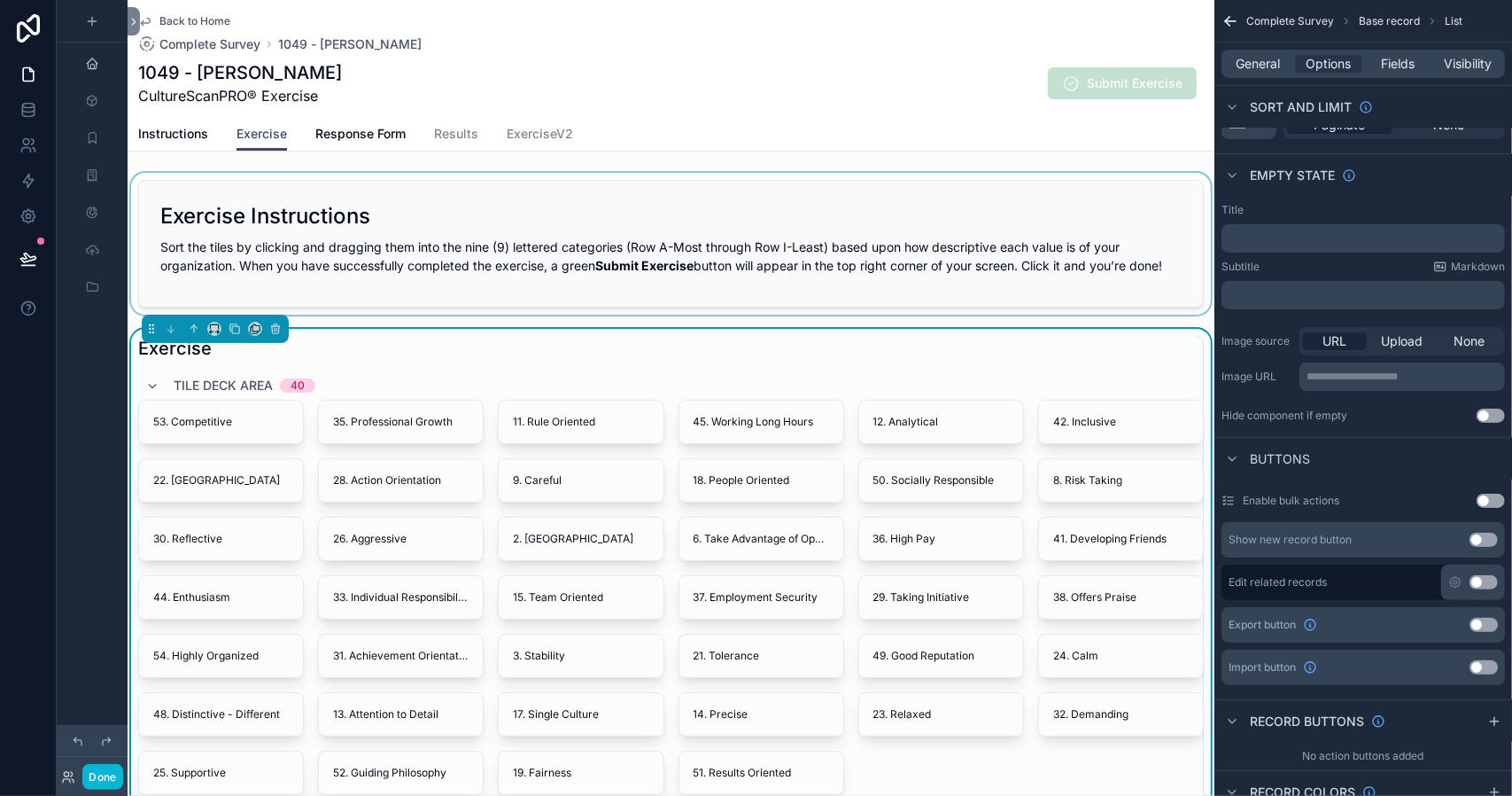
click at [380, 221] on div "scrollable content" at bounding box center [671, 243] width 1087 height 142
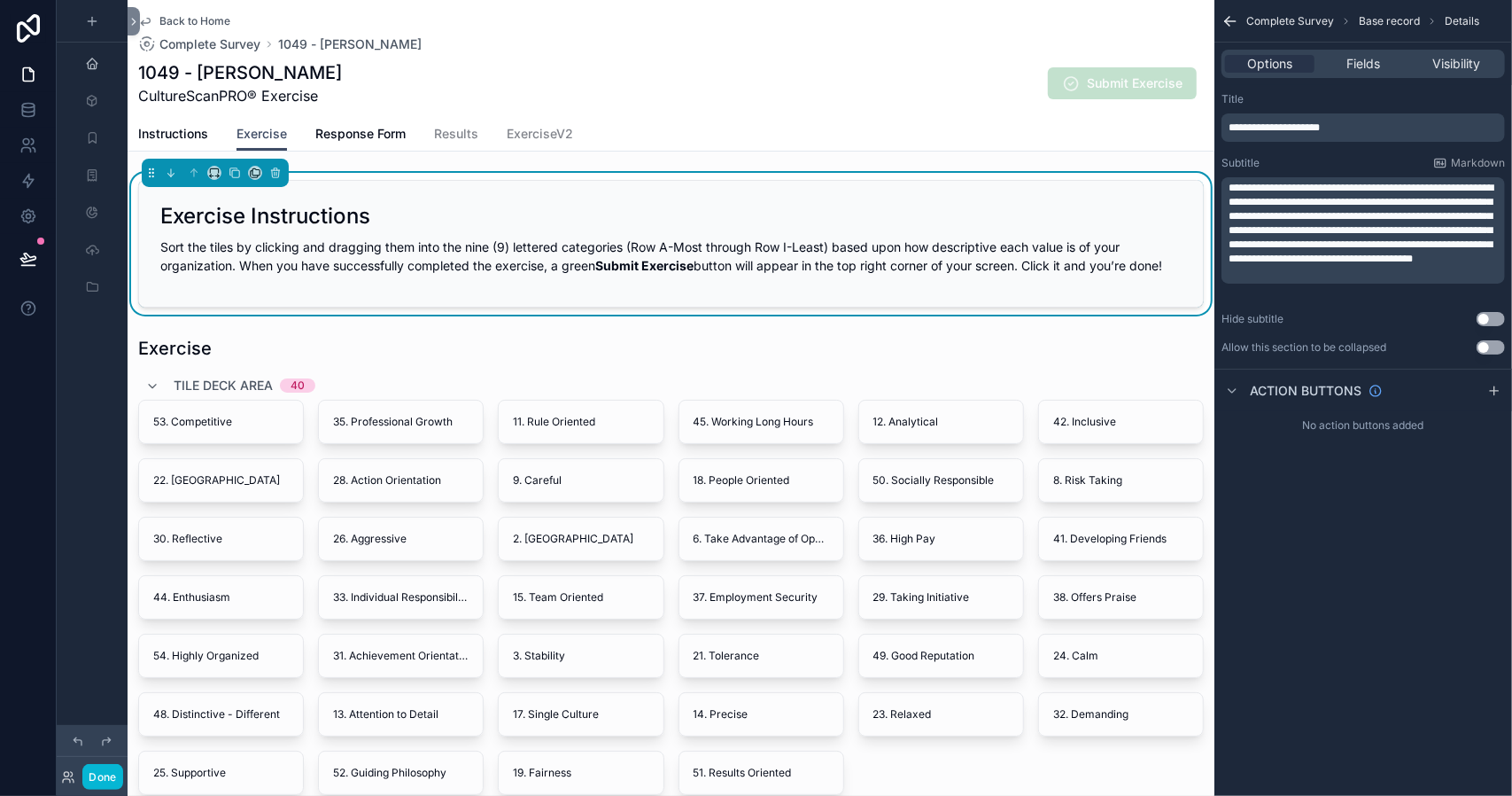
scroll to position [0, 0]
click at [213, 174] on icon "scrollable content" at bounding box center [215, 173] width 12 height 12
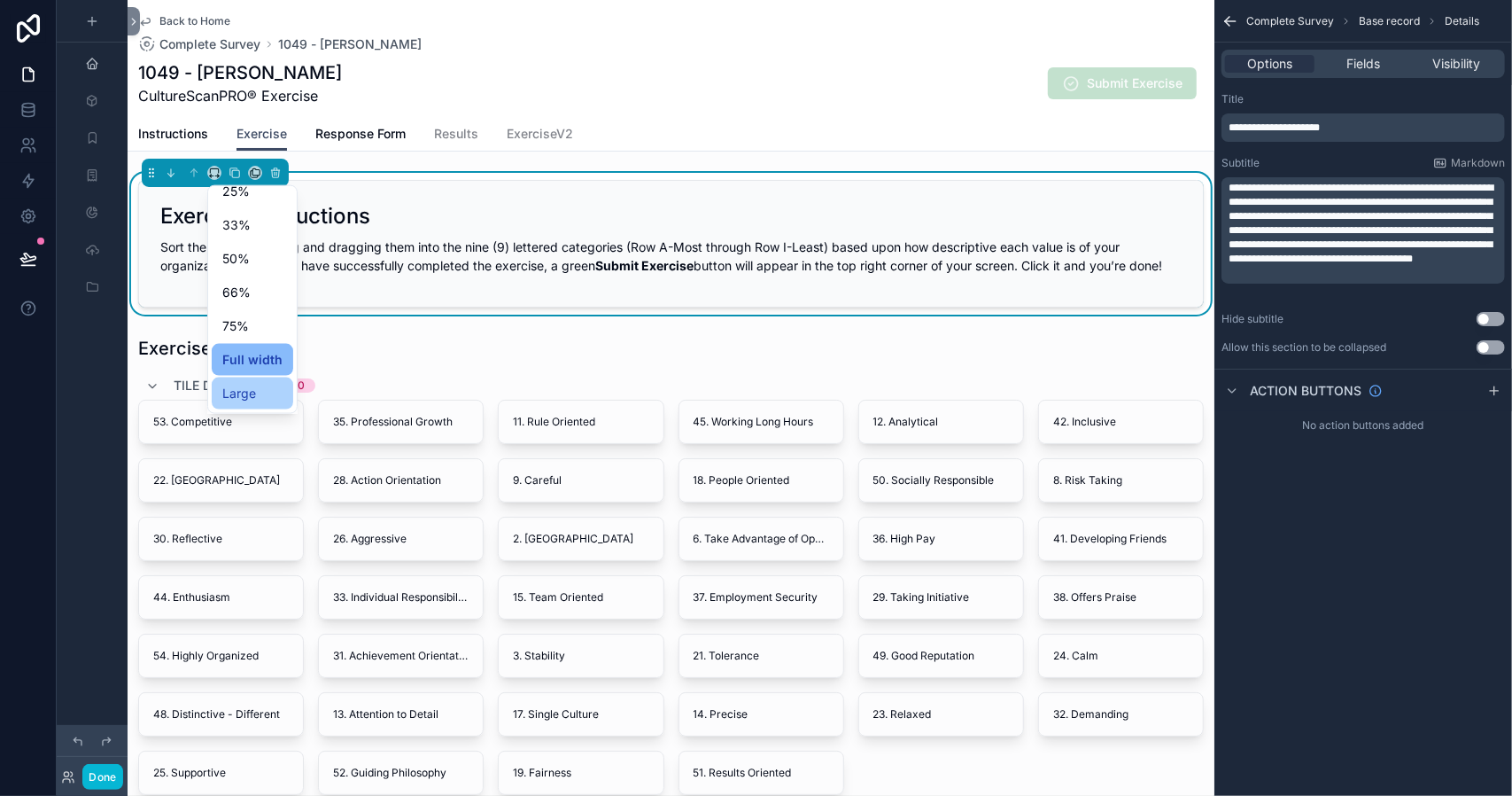
click at [258, 385] on div "Large" at bounding box center [252, 393] width 61 height 21
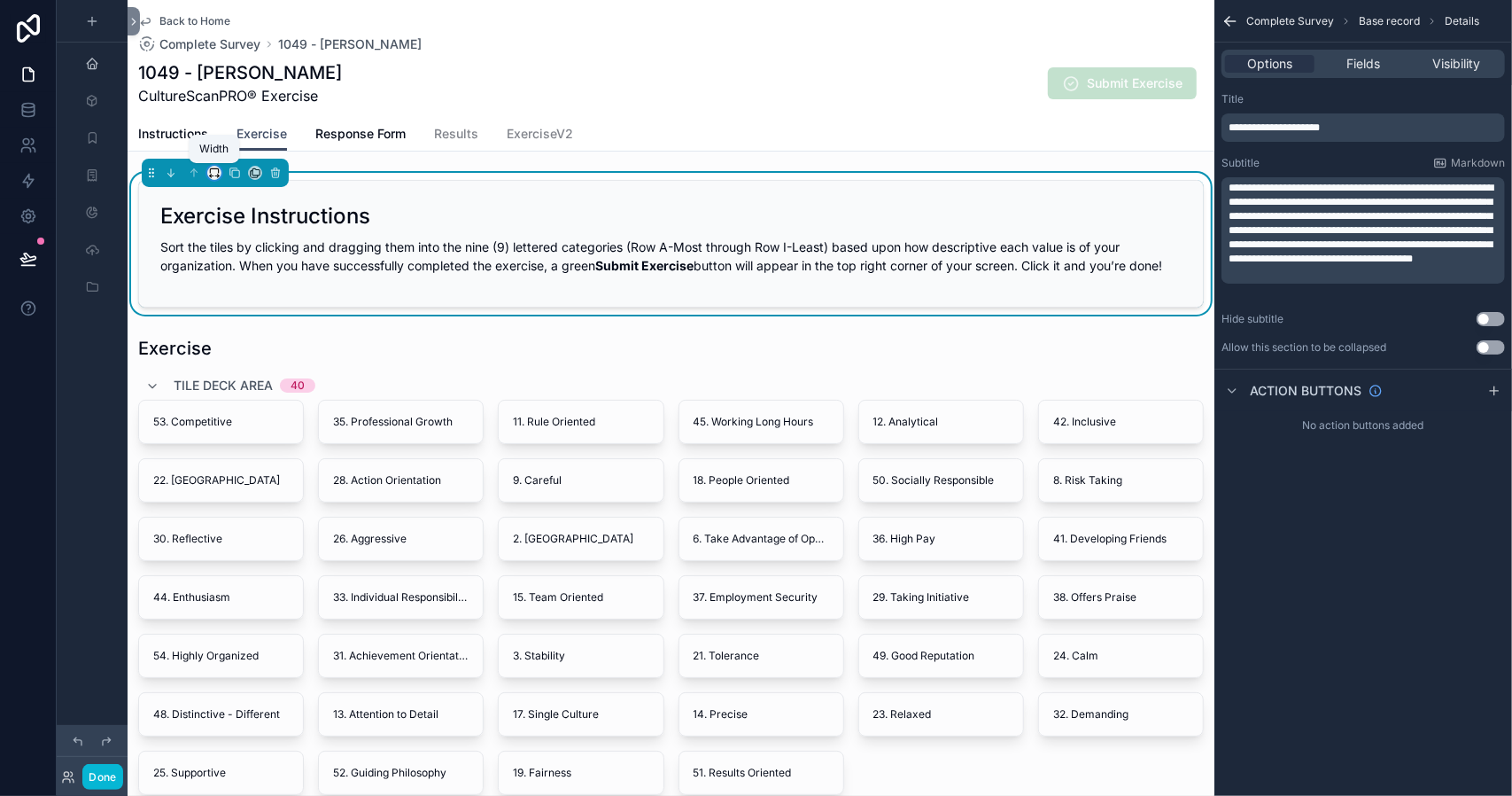
click at [213, 176] on icon "scrollable content" at bounding box center [215, 173] width 12 height 12
click at [240, 398] on span "Full width" at bounding box center [249, 407] width 55 height 21
click at [402, 205] on div "Exercise Instructions" at bounding box center [671, 216] width 1021 height 29
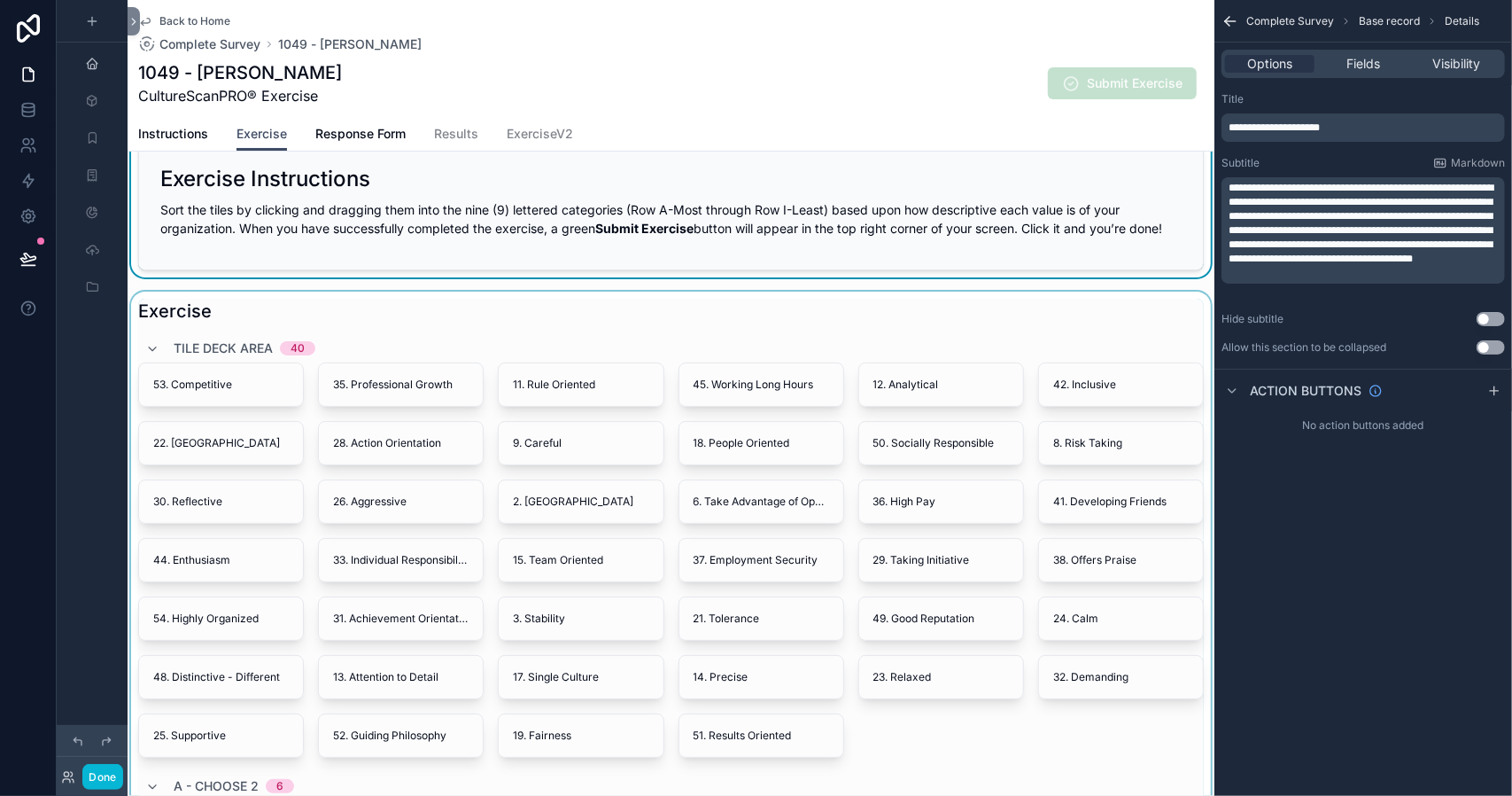
scroll to position [0, 0]
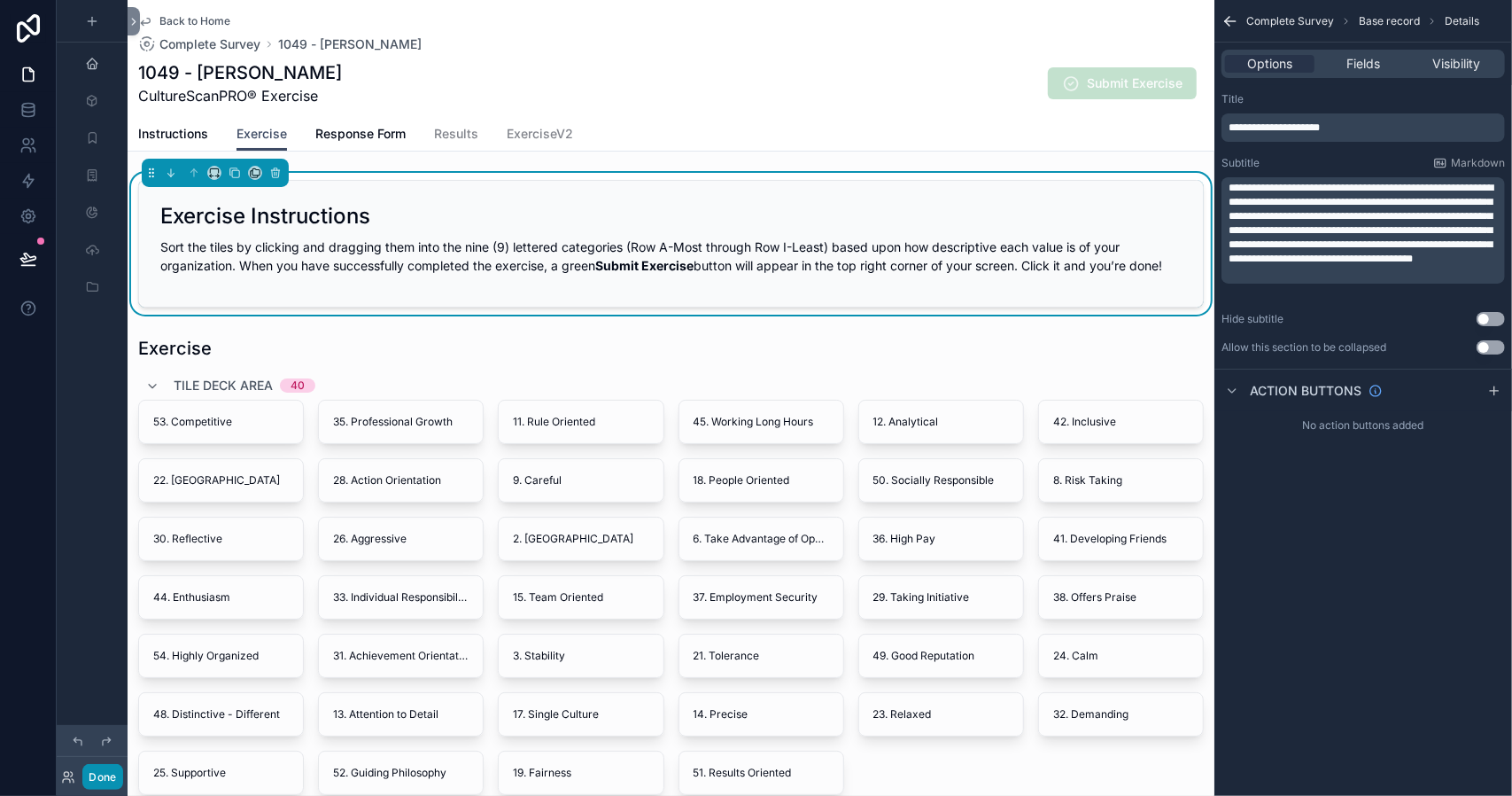
click at [110, 770] on button "Done" at bounding box center [102, 777] width 40 height 26
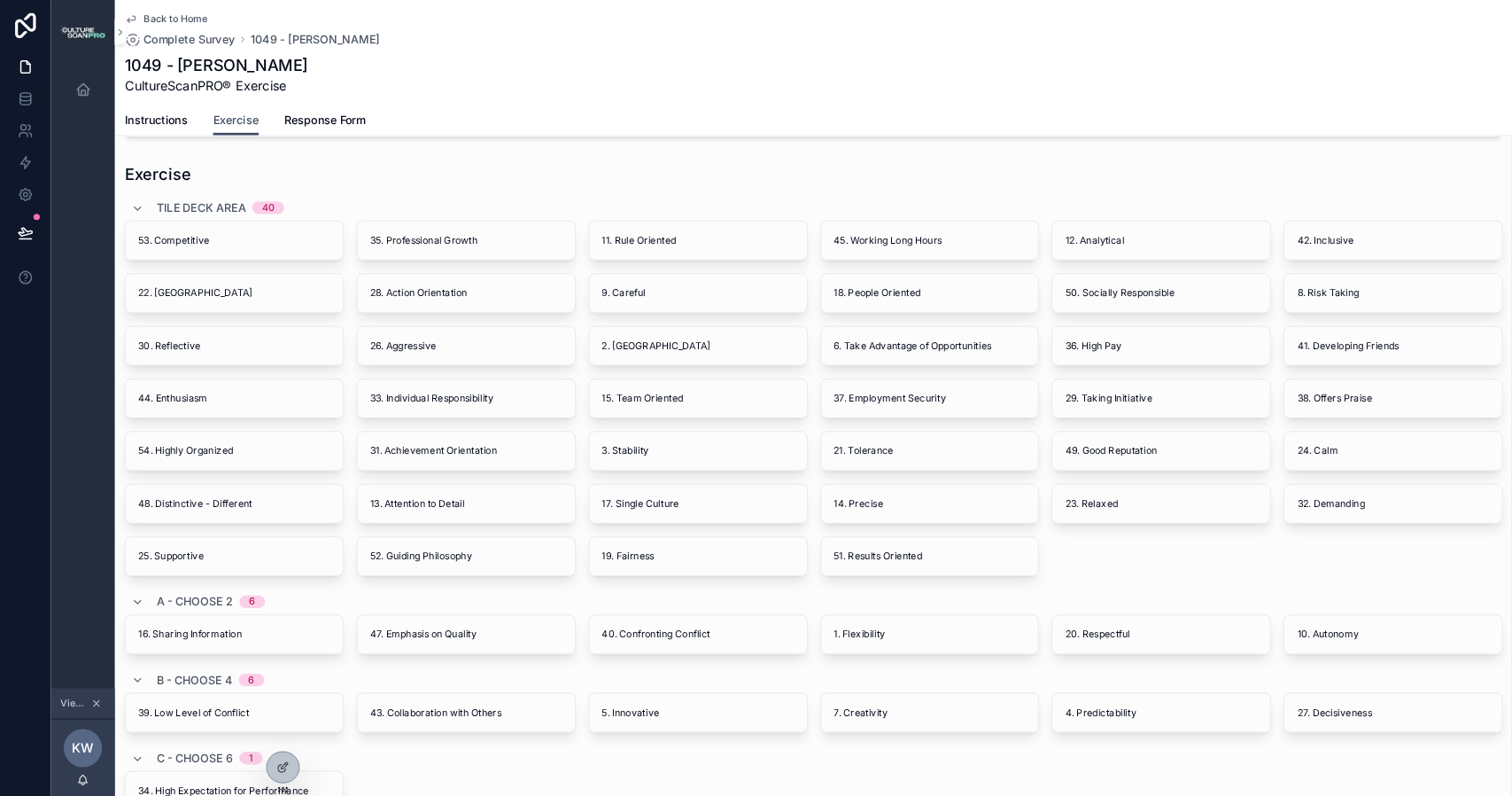
scroll to position [394, 0]
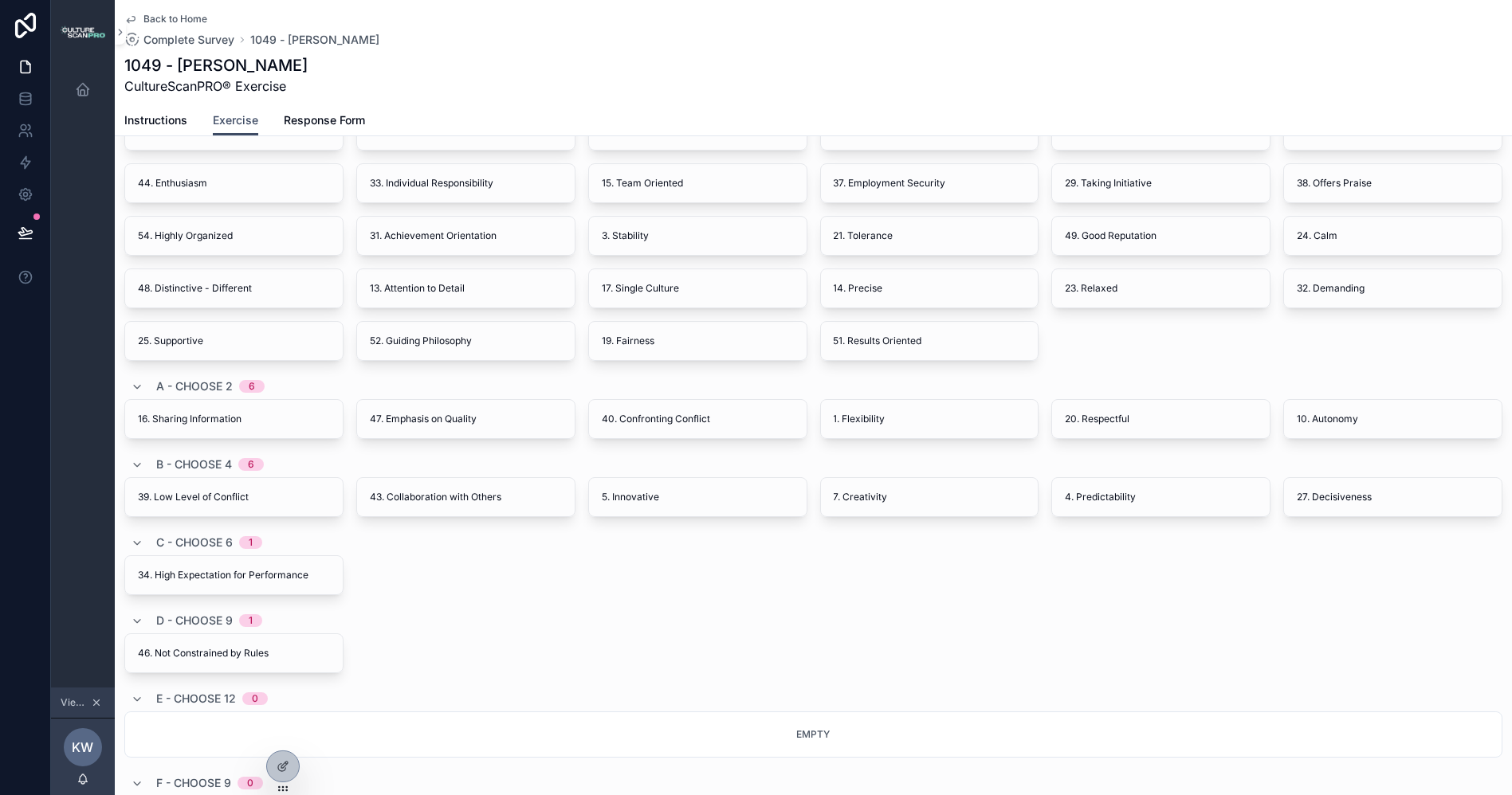
click at [985, 618] on div "D - Choose 9 1" at bounding box center [813, 620] width 1378 height 26
click at [970, 560] on div "34. High Expectation for Performance" at bounding box center [813, 575] width 1378 height 40
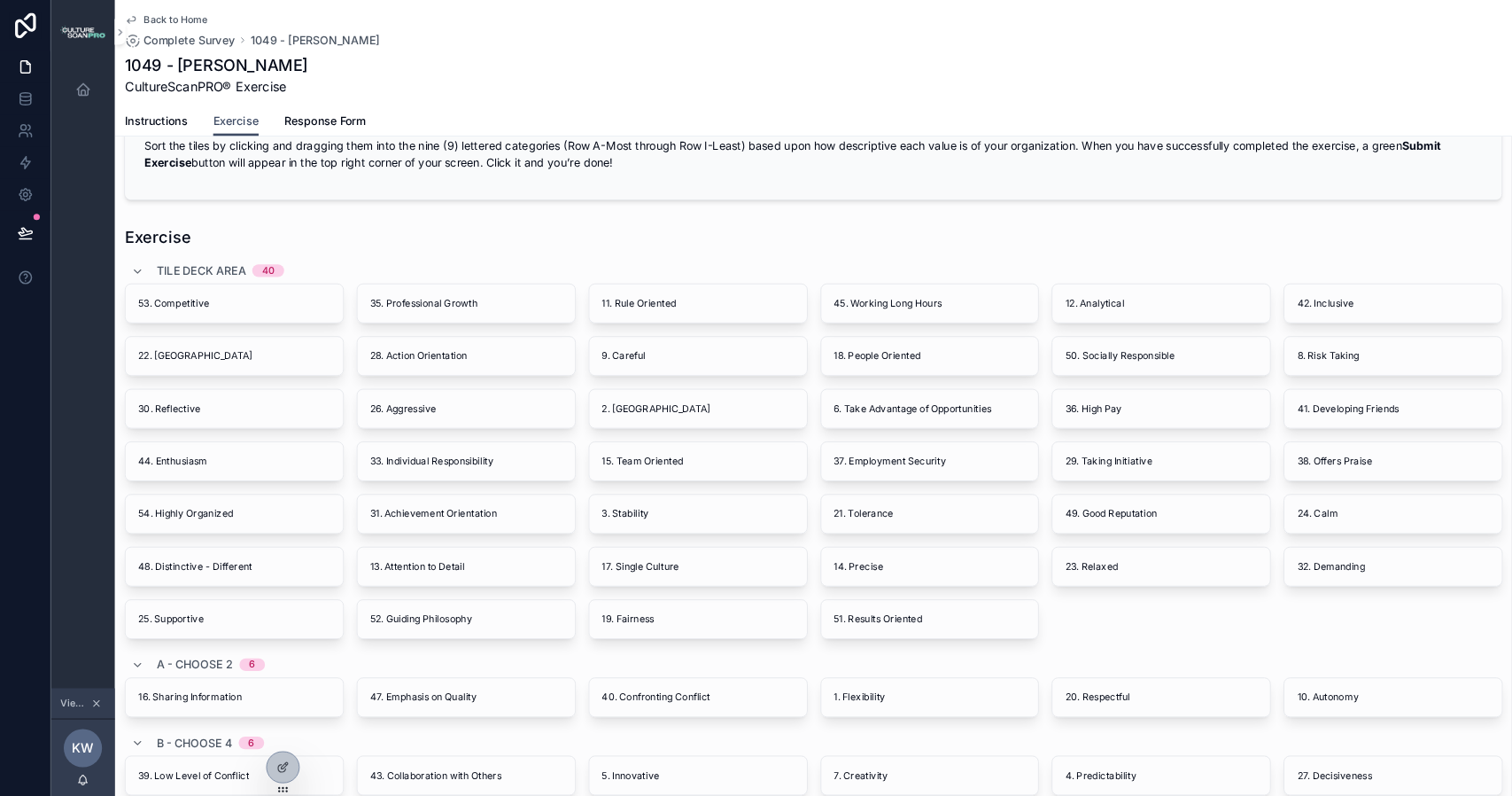
scroll to position [0, 0]
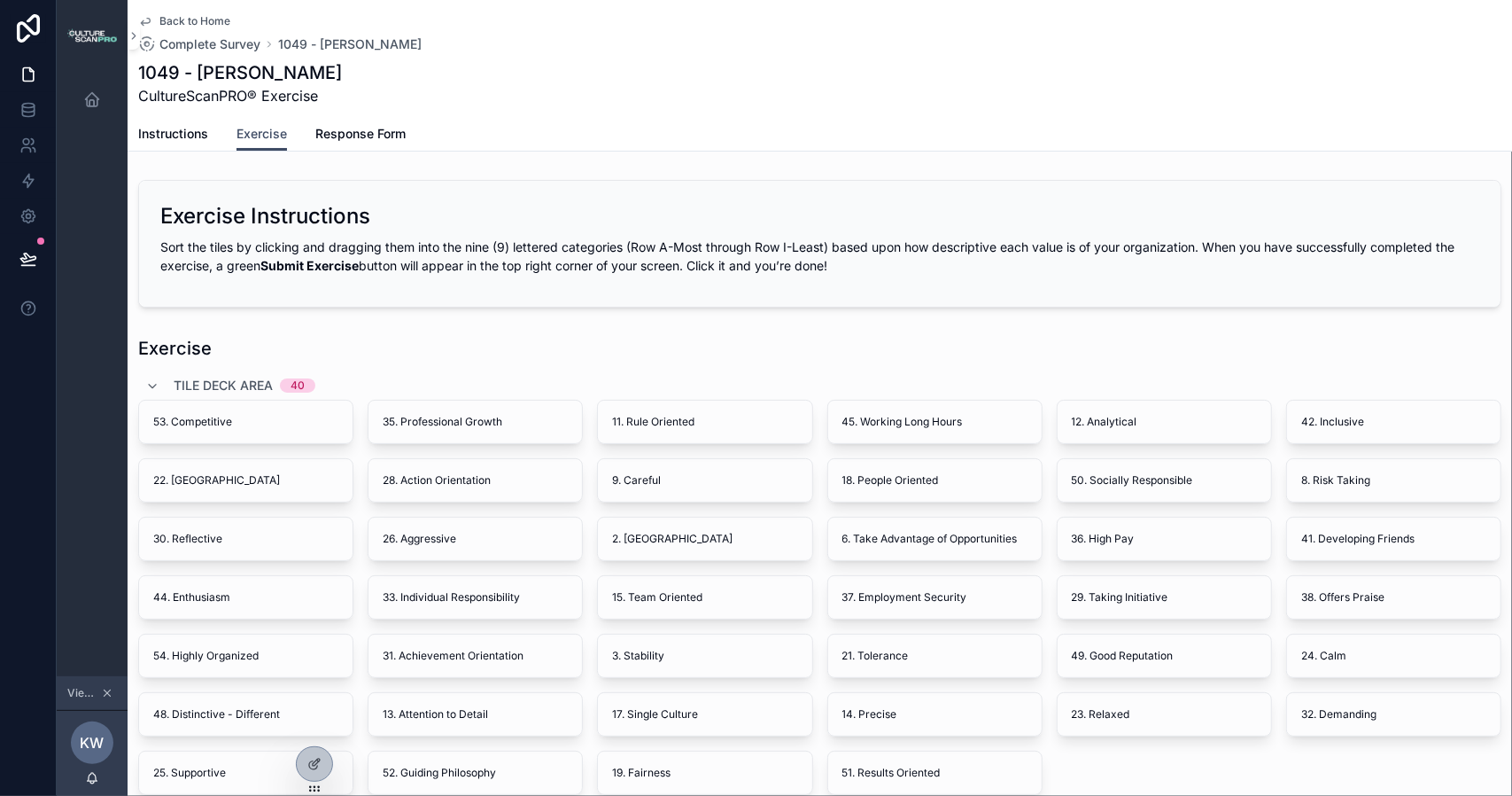
click at [1142, 74] on div "1049 - [PERSON_NAME] CultureScanPRO® Exercise" at bounding box center [820, 83] width 1363 height 46
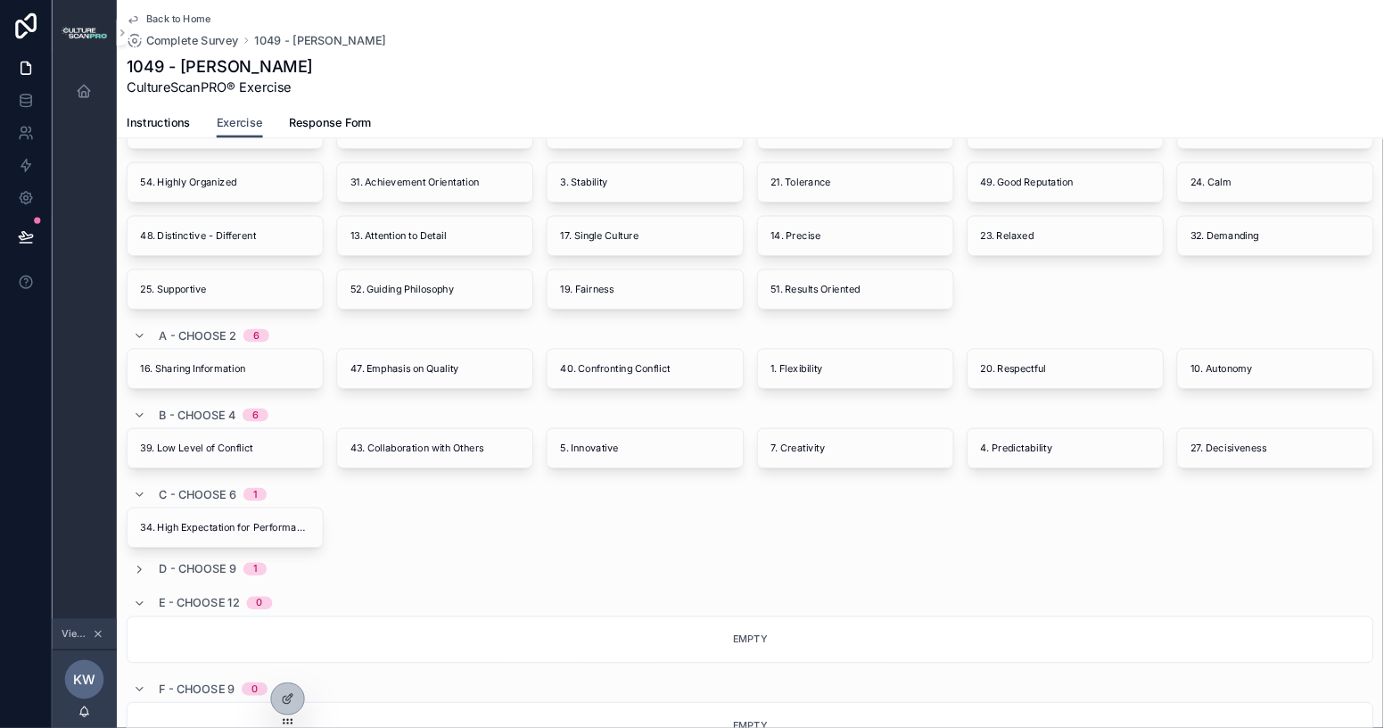
scroll to position [535, 0]
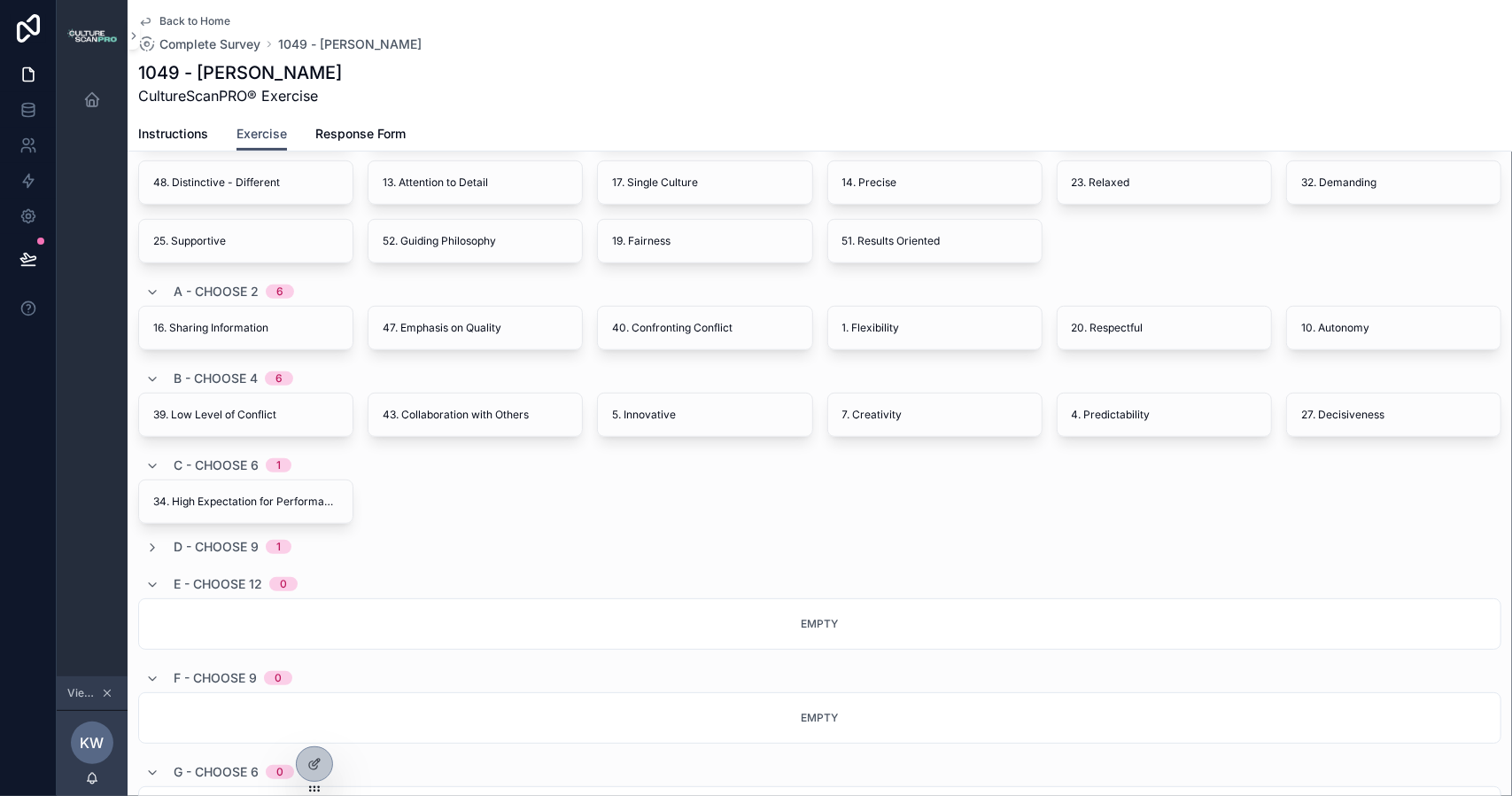
click at [1072, 45] on div "Back to Home Complete Survey 1049 - [PERSON_NAME]" at bounding box center [820, 33] width 1363 height 39
click at [762, 77] on div "1049 - [PERSON_NAME] CultureScanPRO® Exercise" at bounding box center [820, 83] width 1363 height 46
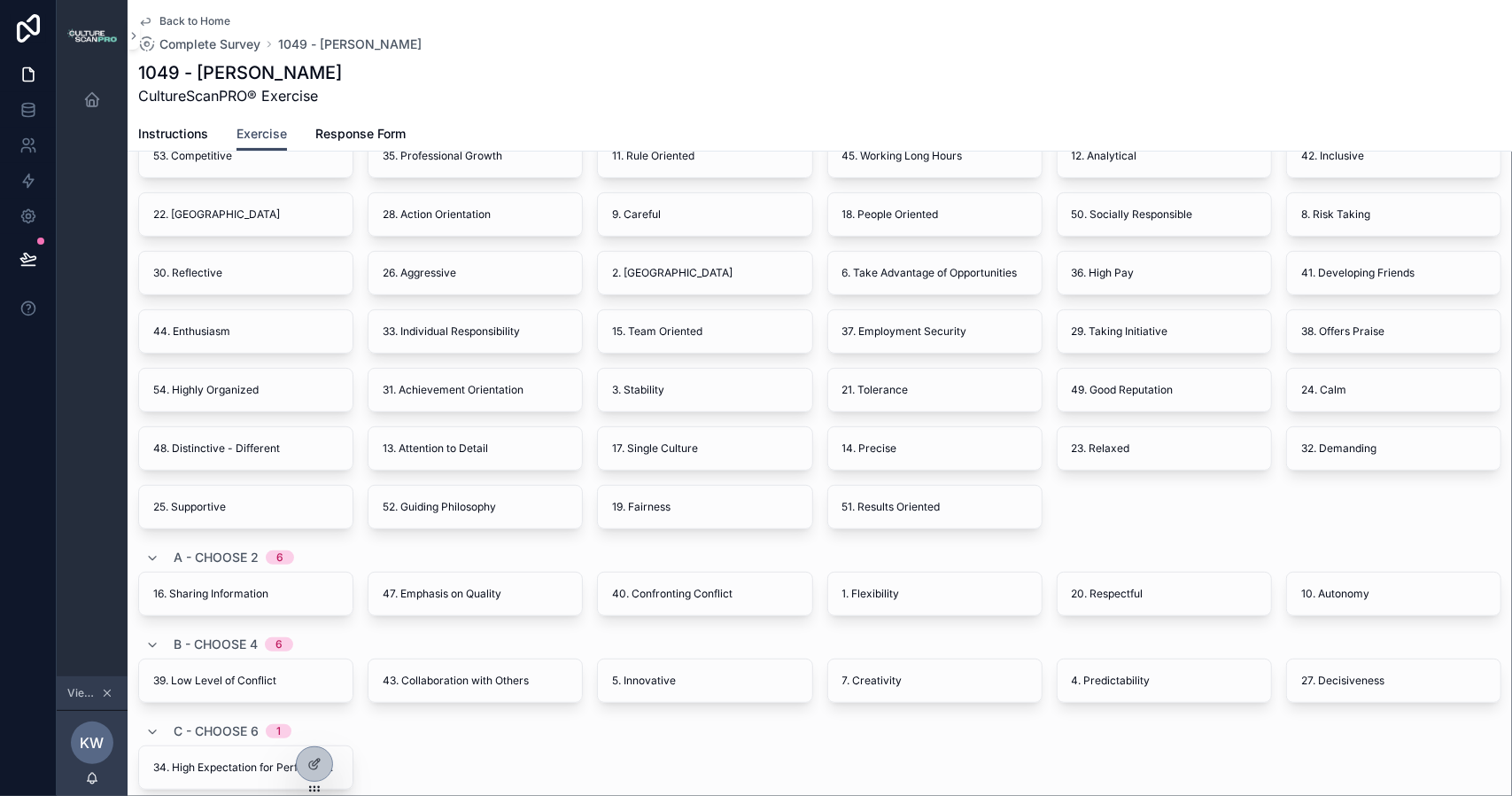
scroll to position [355, 0]
